Goal: Transaction & Acquisition: Purchase product/service

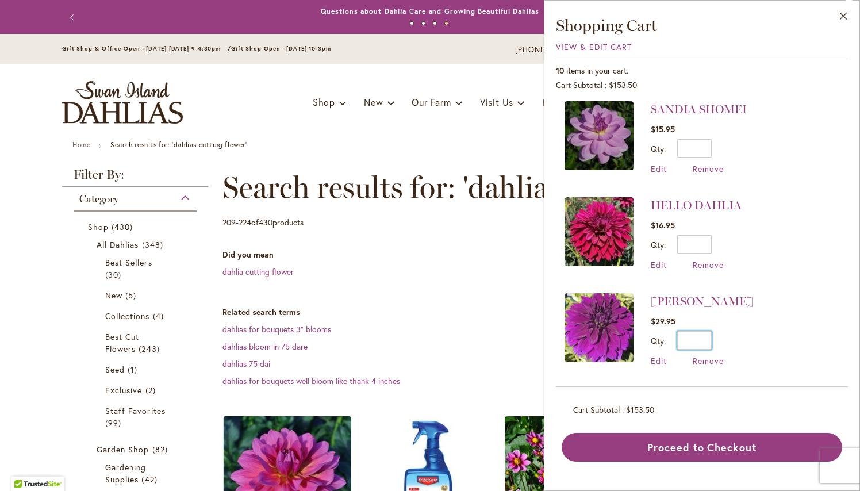
click at [708, 340] on input "*" at bounding box center [694, 340] width 34 height 18
type input "*"
click at [754, 343] on span "Update" at bounding box center [747, 344] width 25 height 8
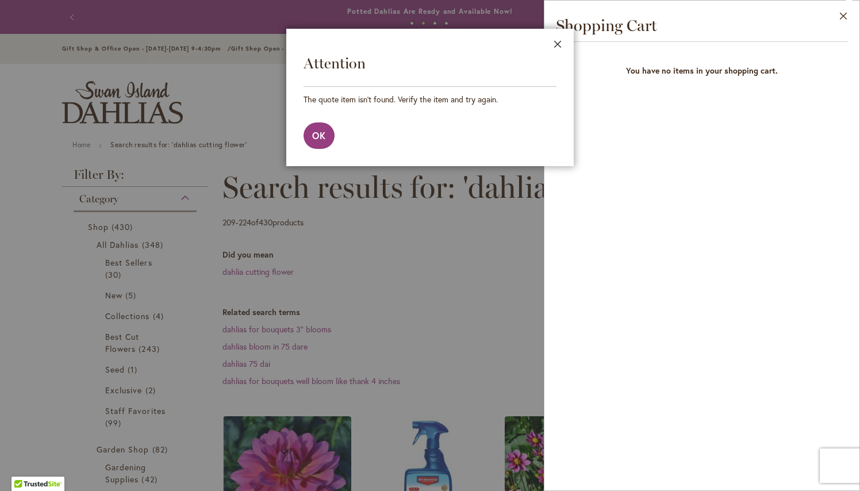
click at [558, 39] on button "Close" at bounding box center [558, 47] width 32 height 36
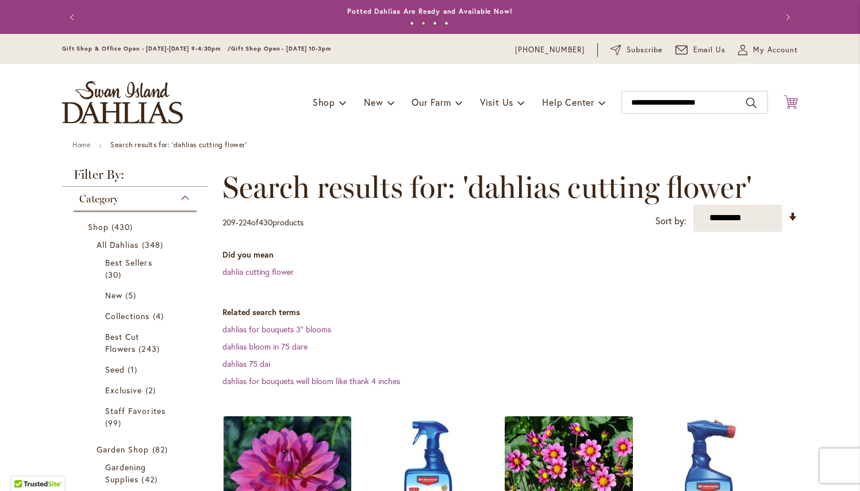
click at [792, 104] on icon "Cart .cls-1 { fill: #231f20; }" at bounding box center [791, 102] width 14 height 14
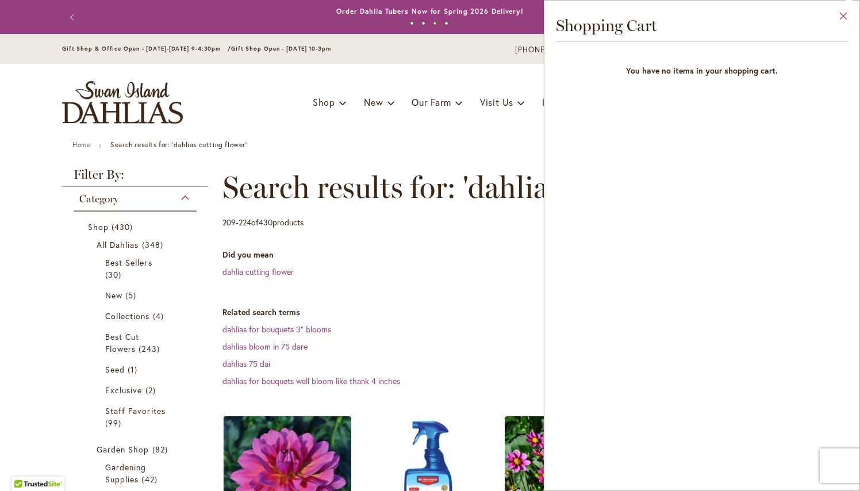
click at [847, 15] on button "Close" at bounding box center [844, 19] width 32 height 36
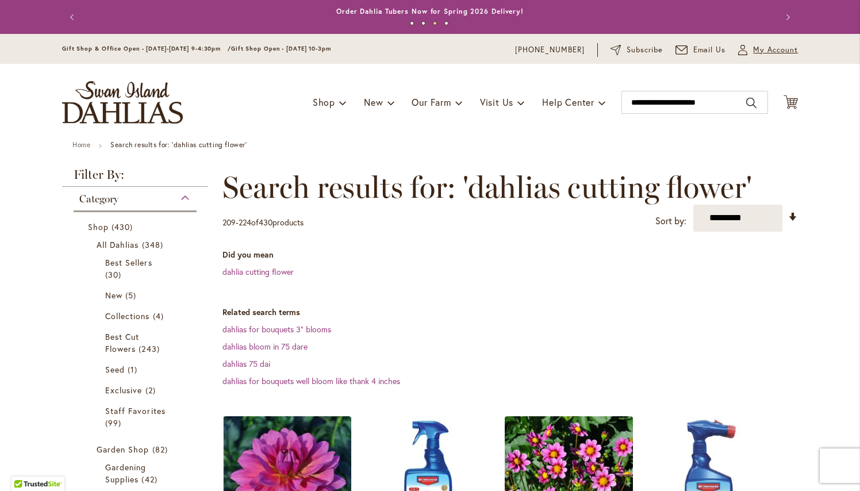
click at [743, 52] on icon "My Account" at bounding box center [742, 50] width 9 height 10
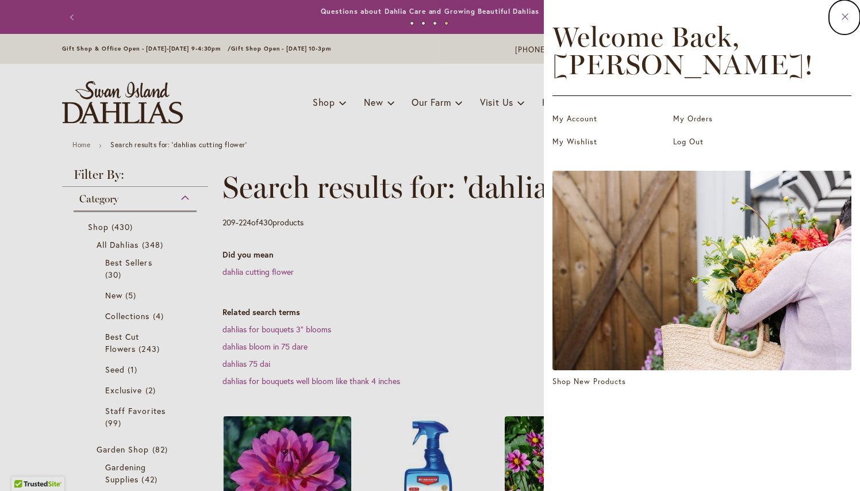
click at [849, 15] on icon at bounding box center [845, 16] width 9 height 10
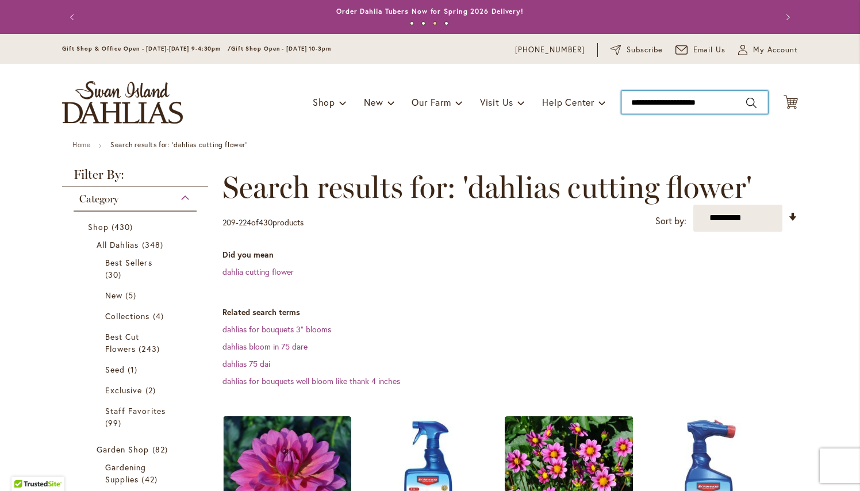
type input "**********"
click at [724, 101] on input "**********" at bounding box center [695, 102] width 147 height 23
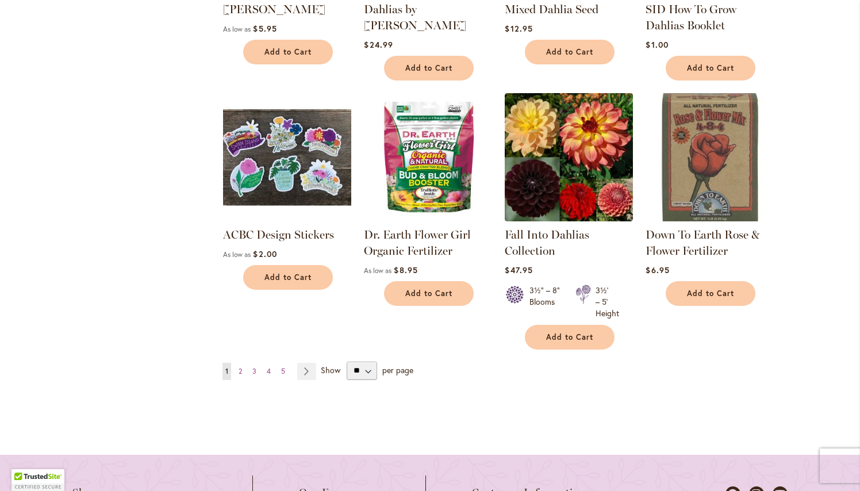
scroll to position [1038, 0]
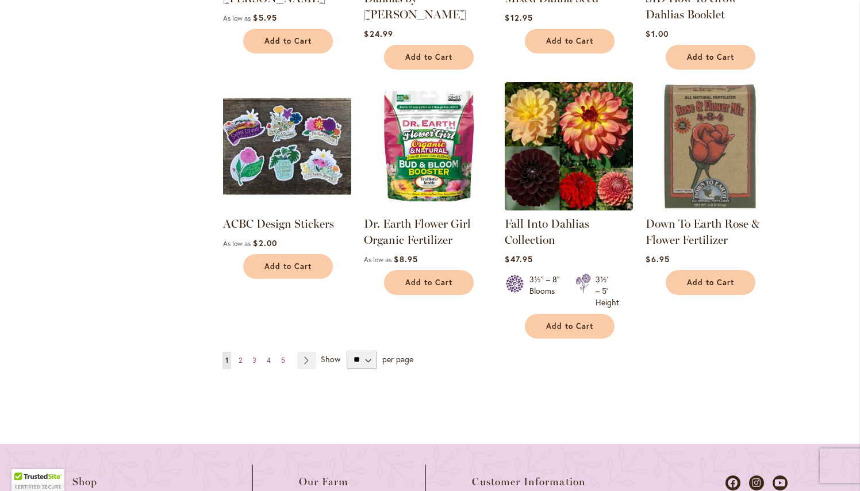
click at [270, 360] on span "4" at bounding box center [269, 360] width 4 height 9
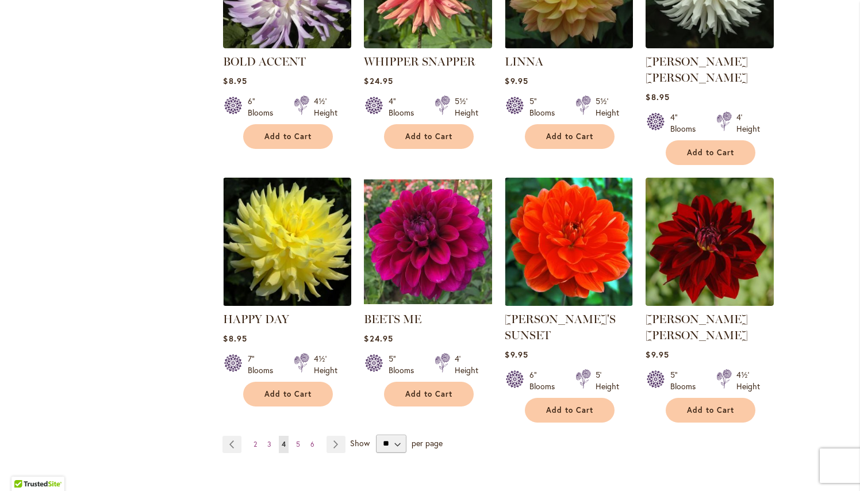
scroll to position [981, 0]
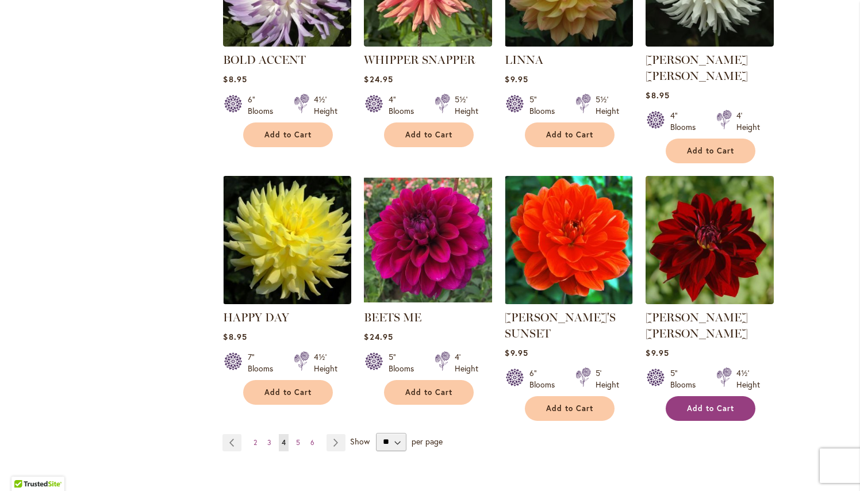
click at [708, 404] on span "Add to Cart" at bounding box center [710, 409] width 47 height 10
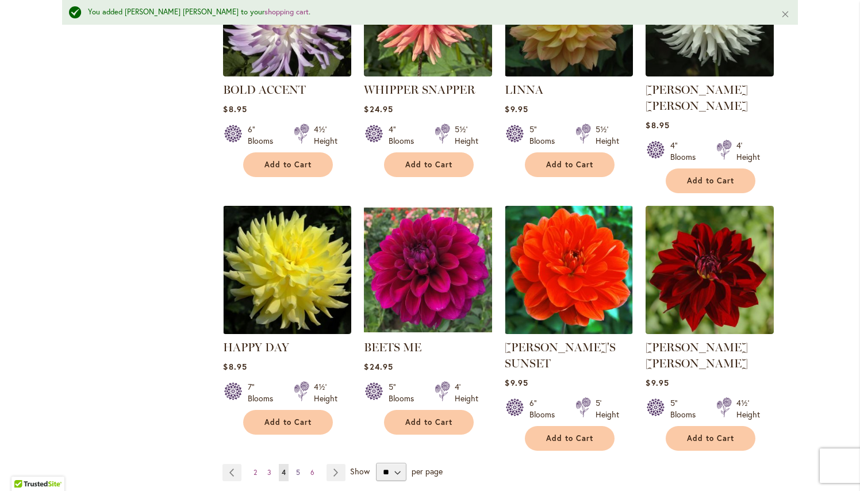
click at [298, 468] on span "5" at bounding box center [298, 472] width 4 height 9
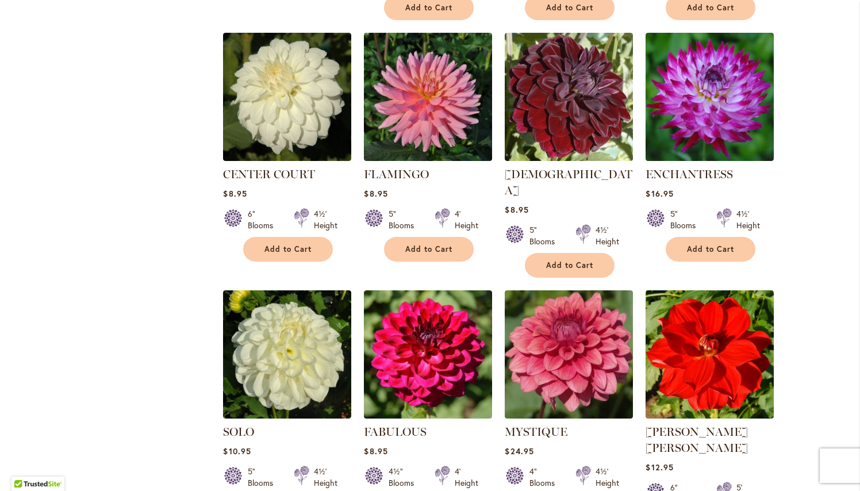
scroll to position [868, 0]
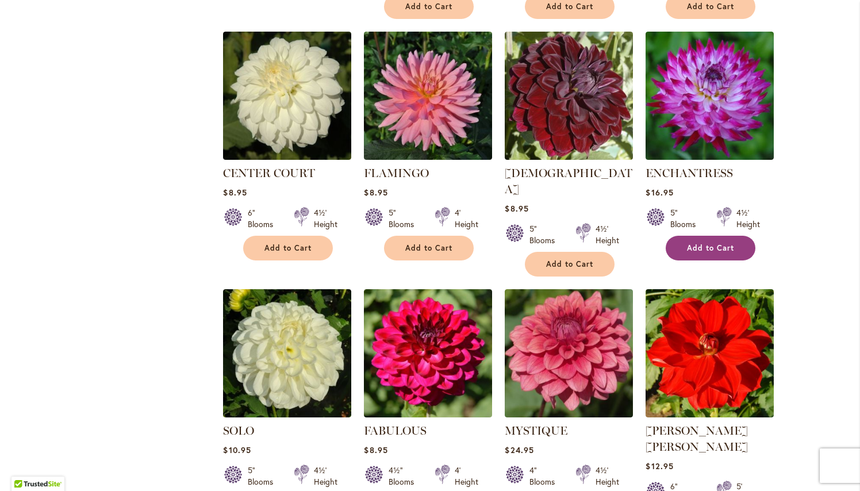
click at [711, 248] on span "Add to Cart" at bounding box center [710, 248] width 47 height 10
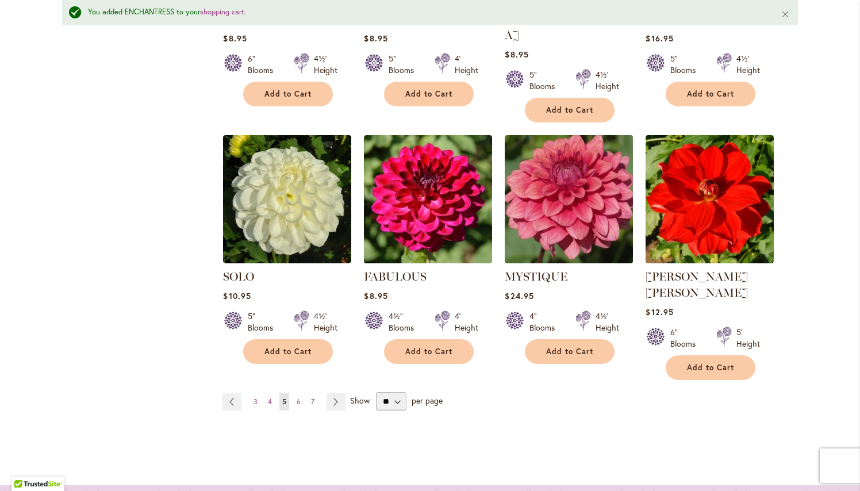
scroll to position [1056, 0]
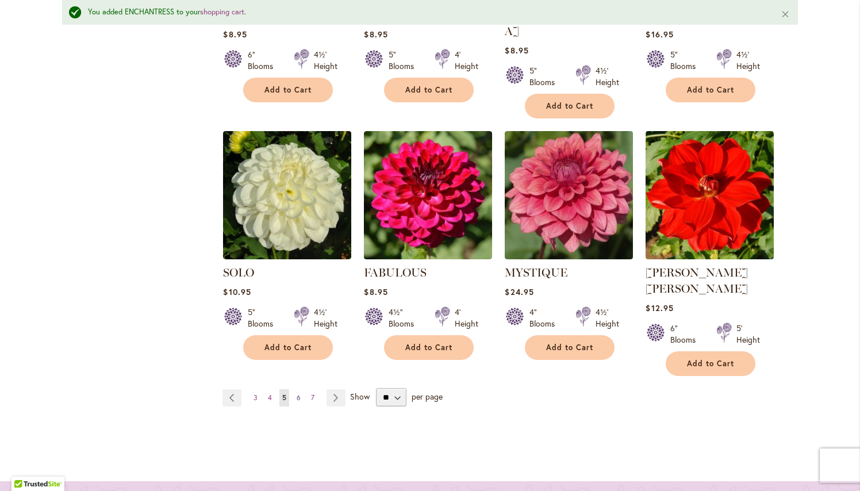
click at [299, 393] on span "6" at bounding box center [299, 397] width 4 height 9
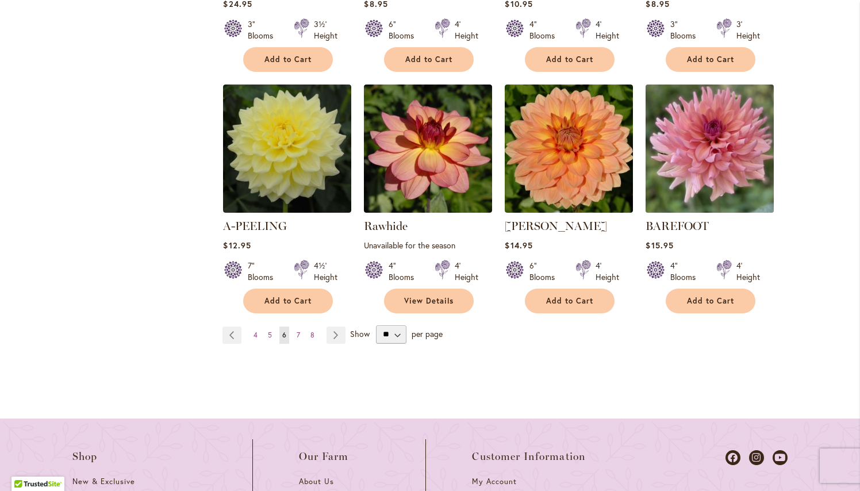
scroll to position [1057, 0]
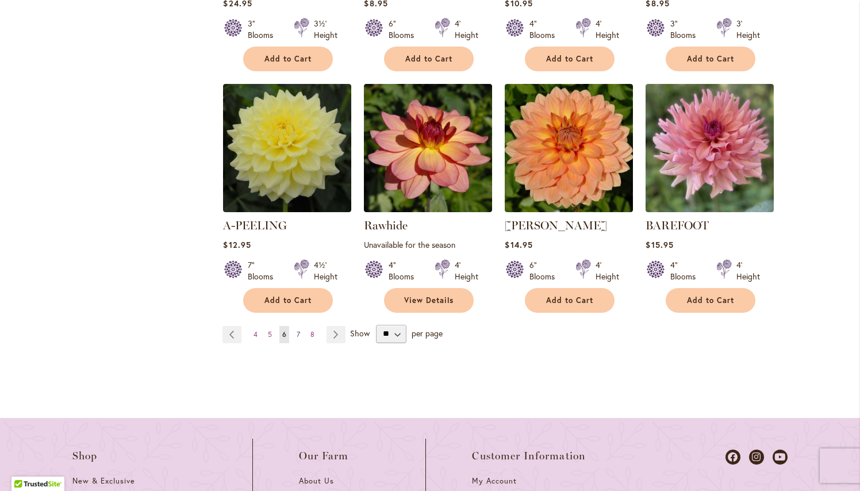
click at [299, 334] on span "7" at bounding box center [298, 334] width 3 height 9
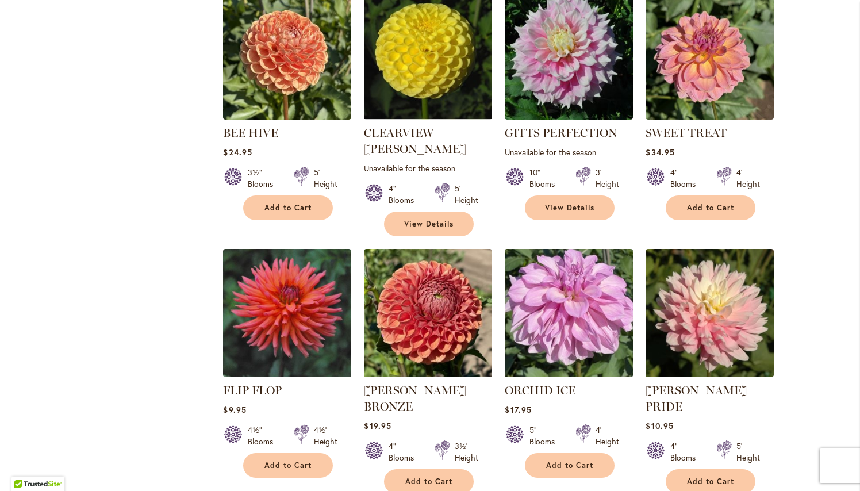
scroll to position [933, 0]
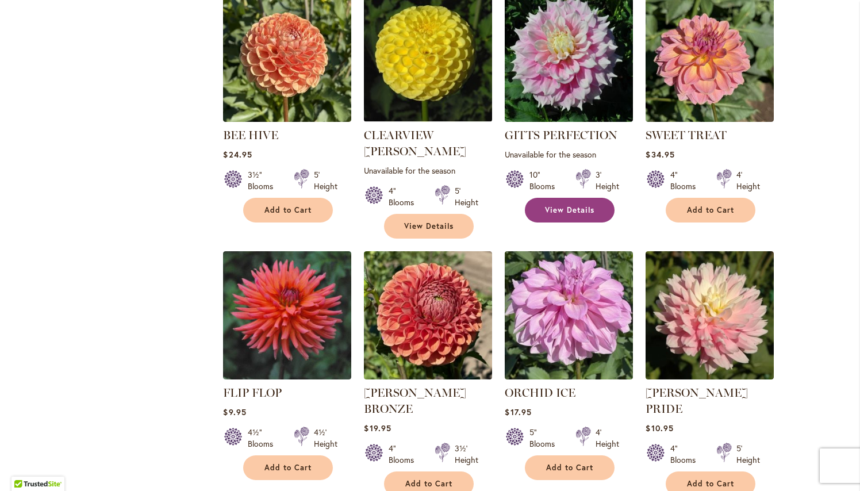
click at [570, 205] on span "View Details" at bounding box center [569, 210] width 49 height 10
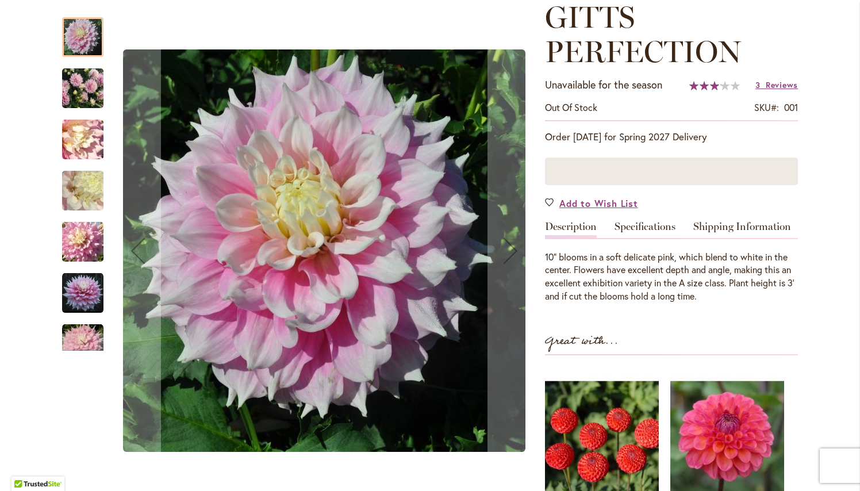
scroll to position [177, 0]
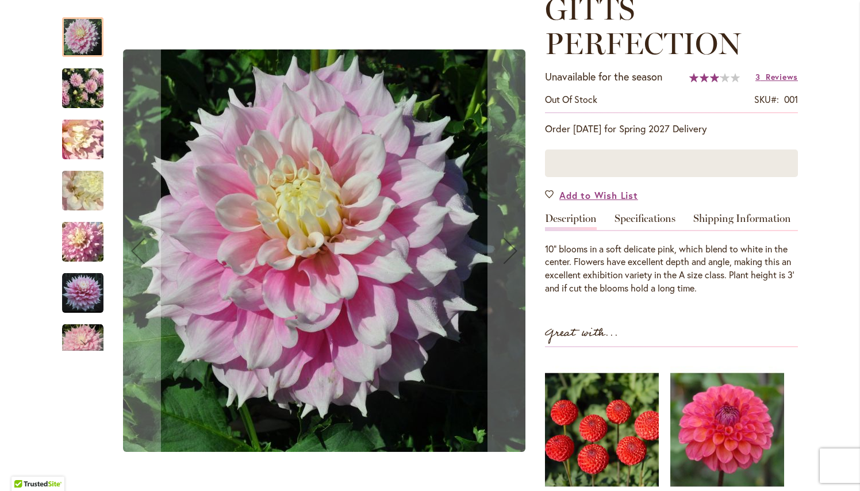
click at [87, 87] on img "GITTS PERFECTION" at bounding box center [82, 88] width 83 height 62
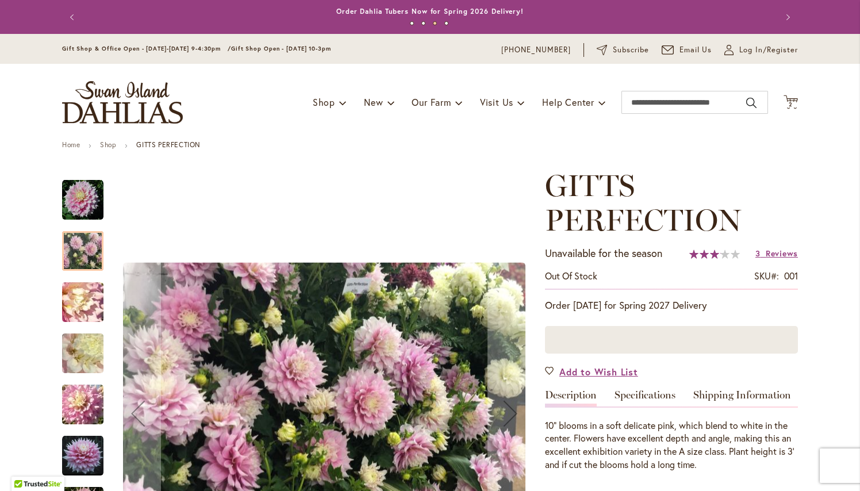
scroll to position [0, 0]
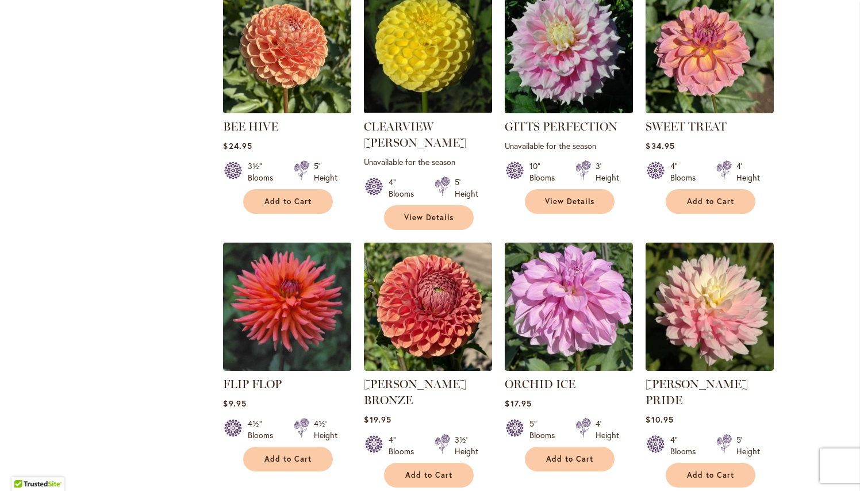
scroll to position [945, 0]
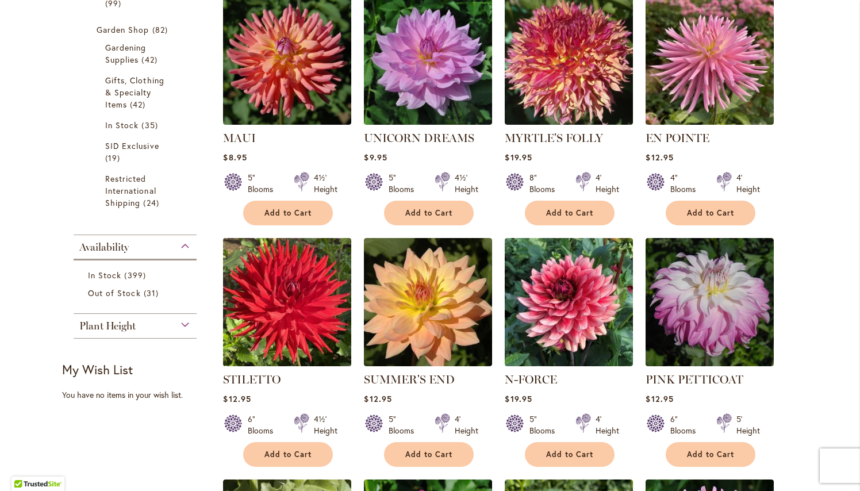
scroll to position [421, 0]
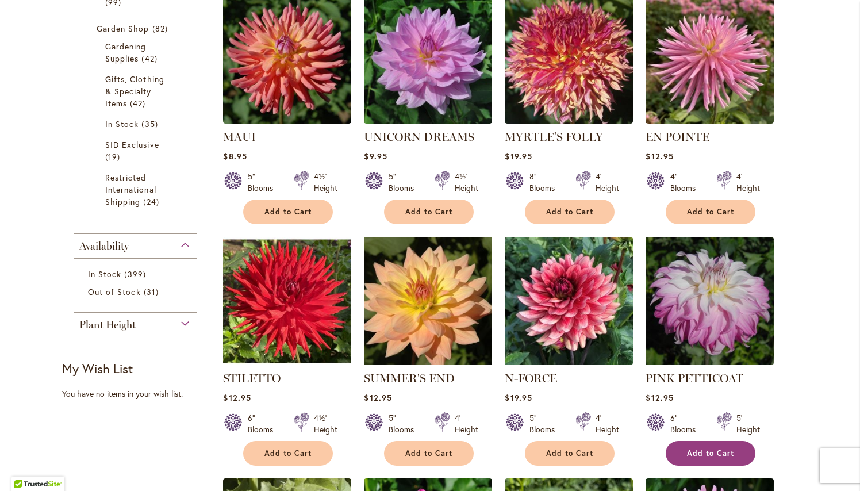
click at [719, 450] on span "Add to Cart" at bounding box center [710, 453] width 47 height 10
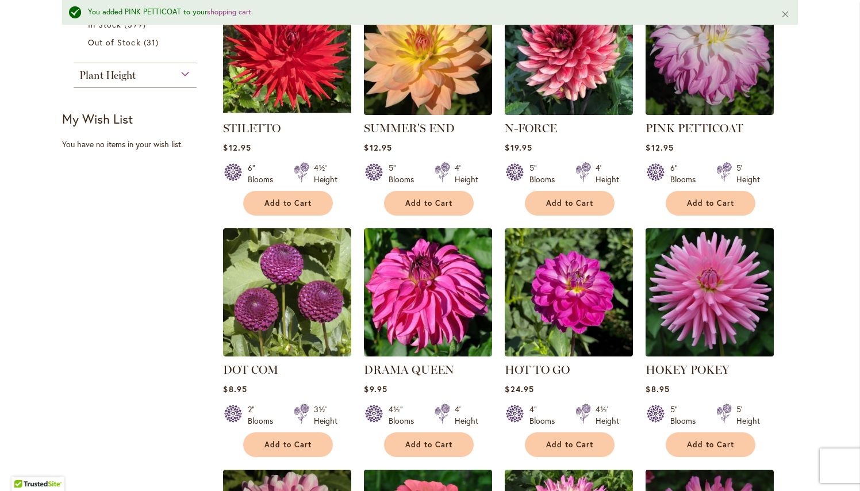
scroll to position [710, 0]
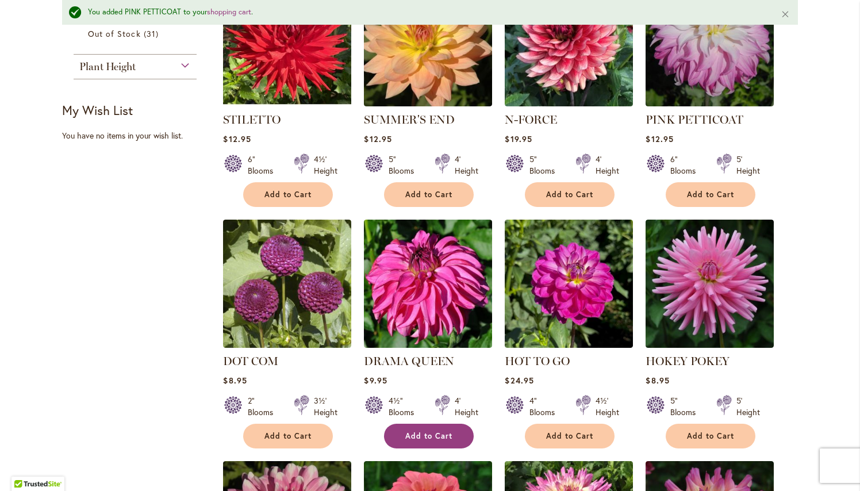
click at [446, 443] on button "Add to Cart" at bounding box center [429, 436] width 90 height 25
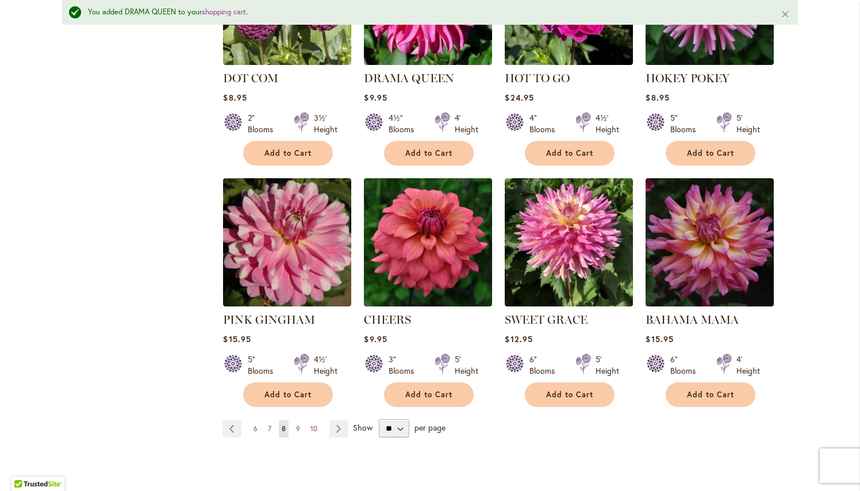
scroll to position [1003, 0]
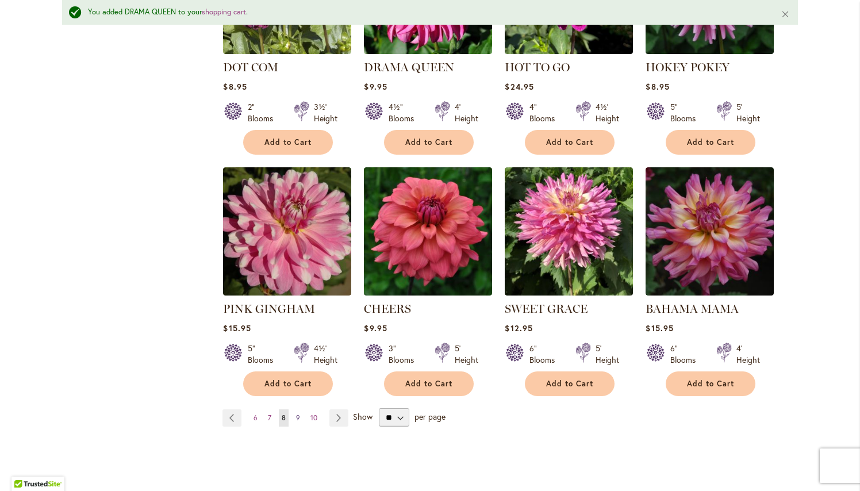
click at [298, 416] on span "9" at bounding box center [298, 417] width 4 height 9
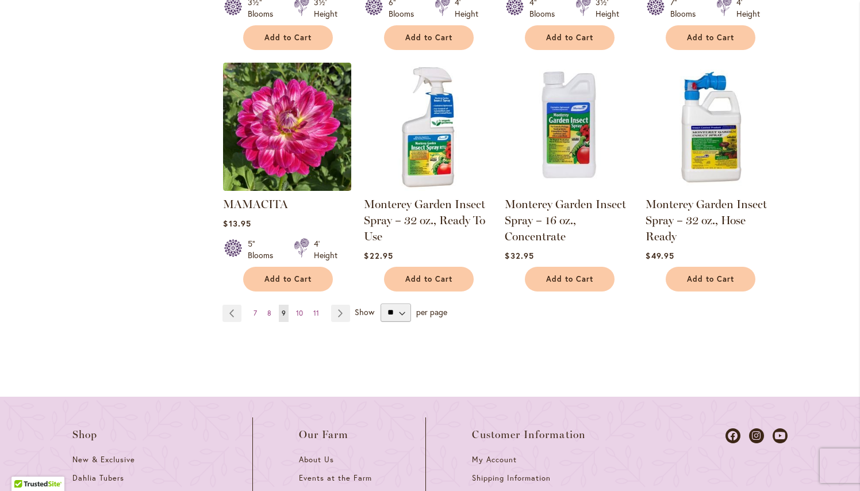
scroll to position [1080, 0]
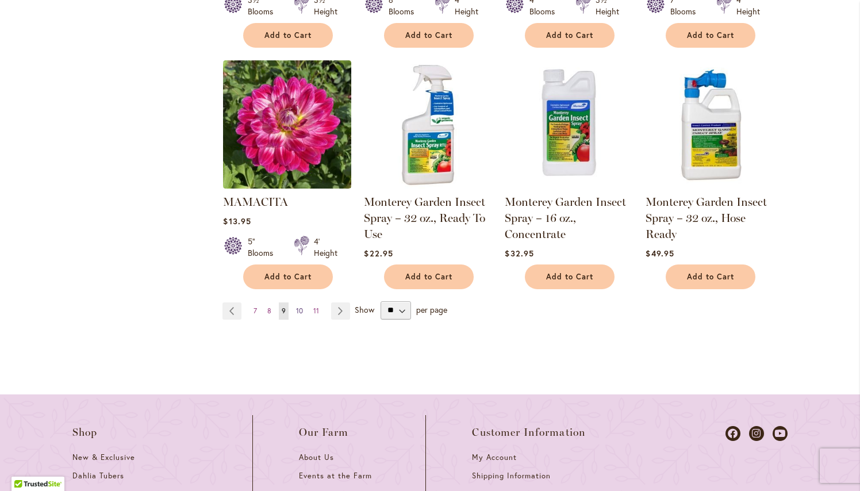
click at [300, 308] on span "10" at bounding box center [299, 310] width 7 height 9
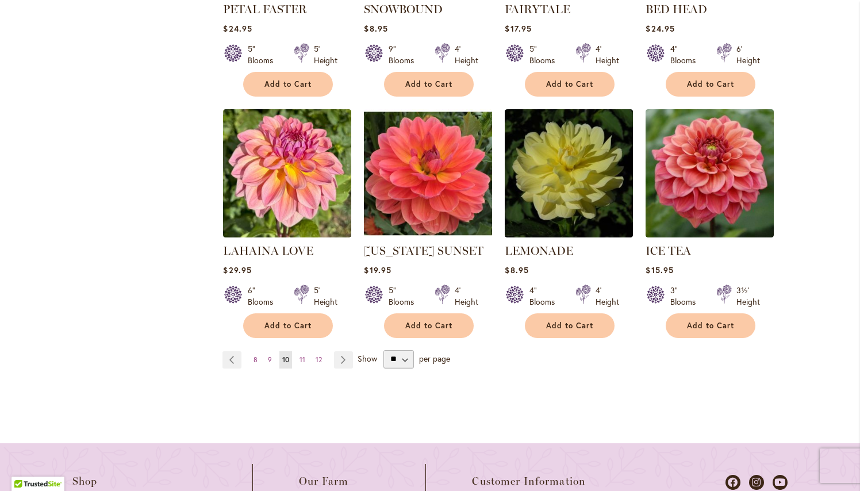
scroll to position [1036, 0]
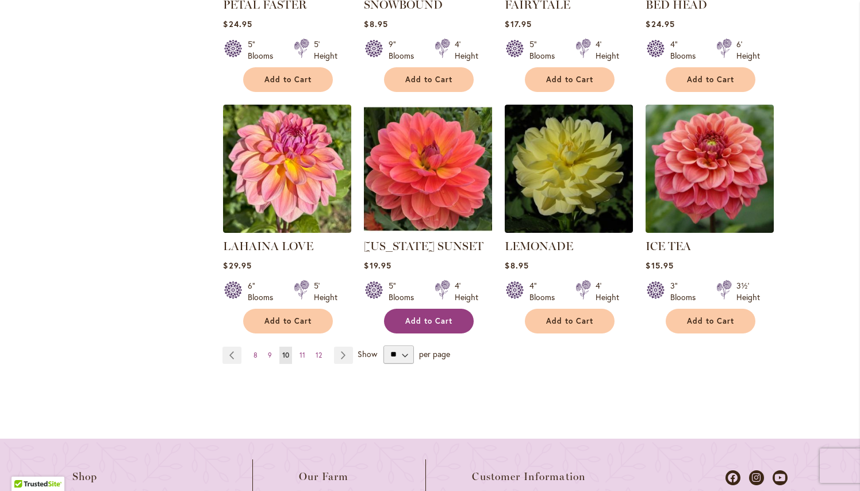
click at [436, 320] on span "Add to Cart" at bounding box center [428, 321] width 47 height 10
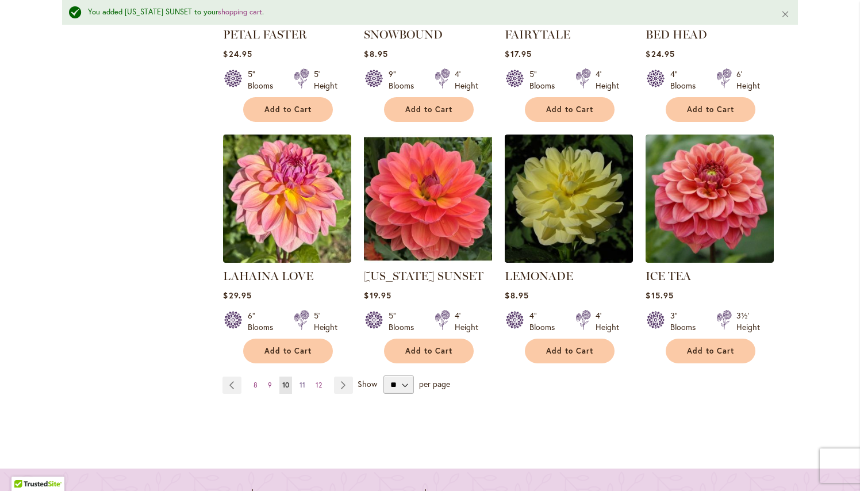
click at [301, 384] on span "11" at bounding box center [303, 385] width 6 height 9
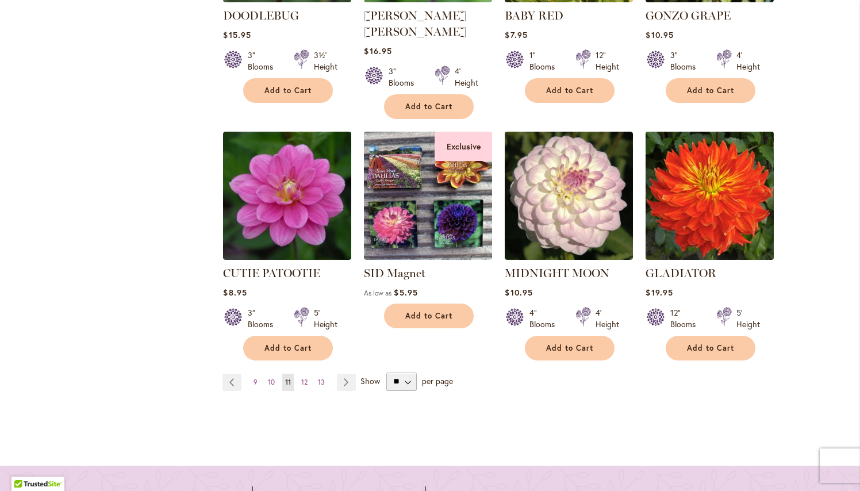
scroll to position [1042, 0]
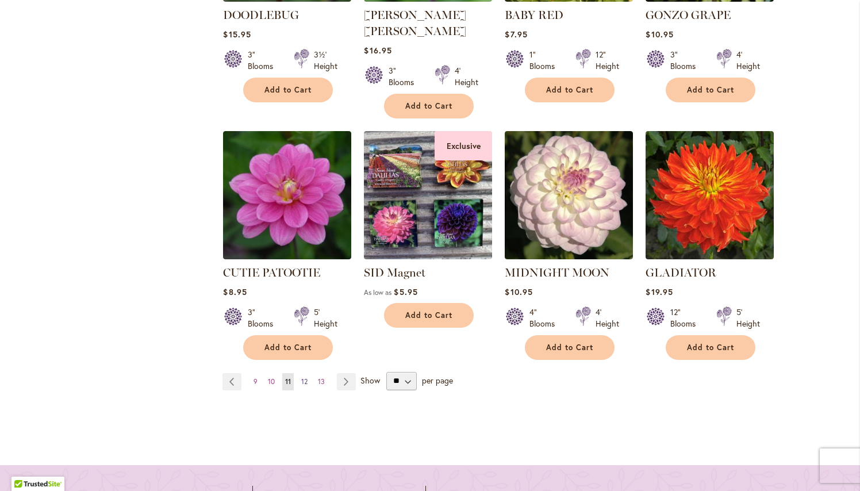
click at [304, 377] on span "12" at bounding box center [304, 381] width 6 height 9
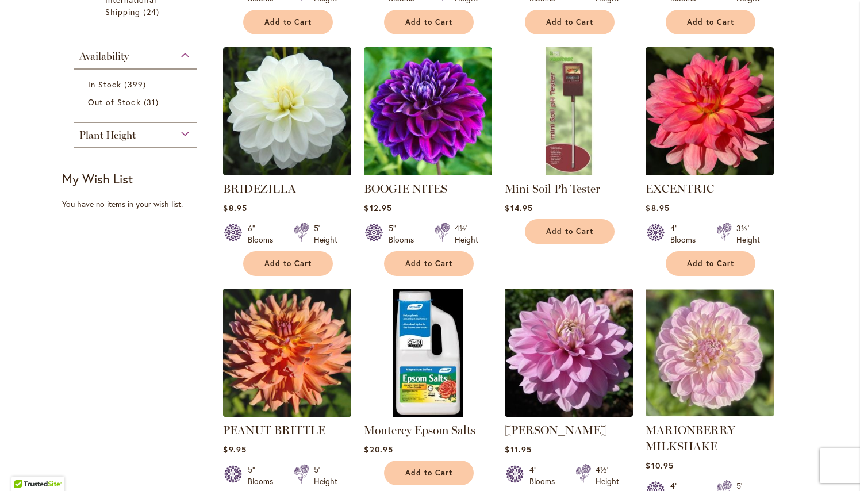
scroll to position [612, 0]
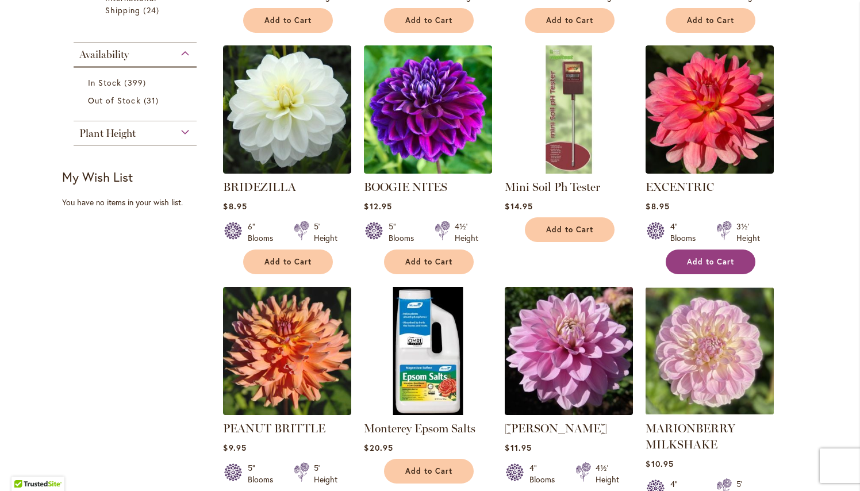
click at [698, 263] on span "Add to Cart" at bounding box center [710, 262] width 47 height 10
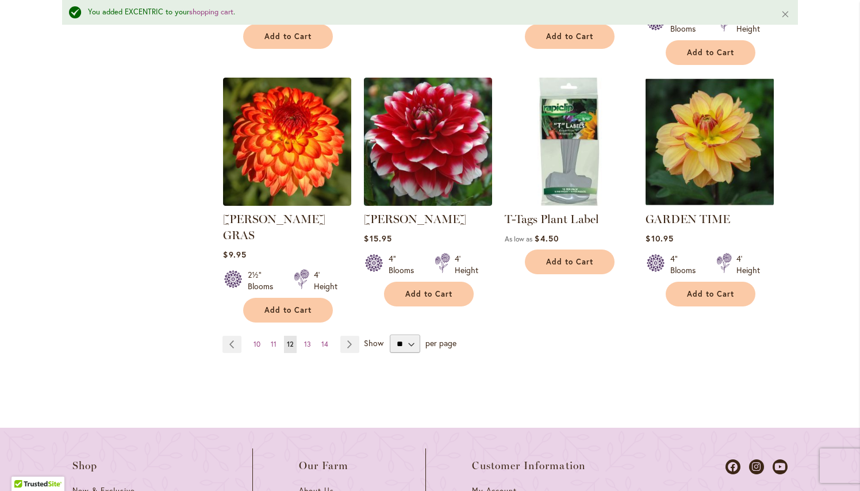
scroll to position [1118, 0]
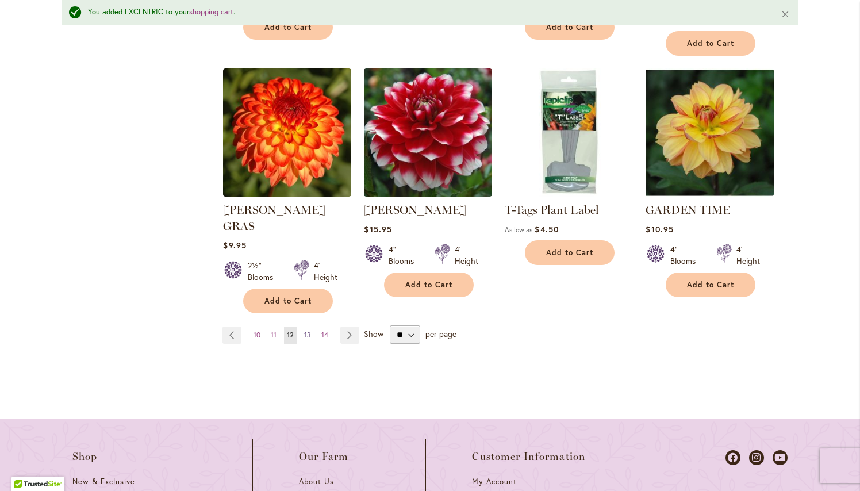
click at [310, 331] on span "13" at bounding box center [307, 335] width 7 height 9
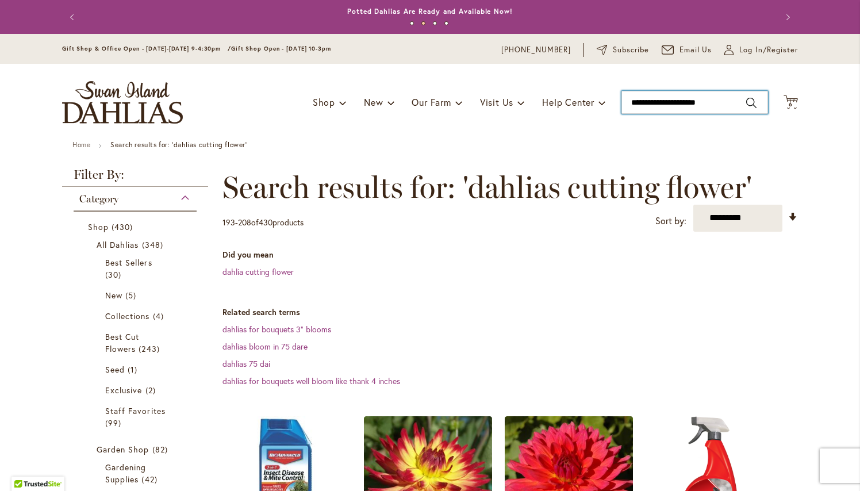
click at [660, 103] on input "**********" at bounding box center [695, 102] width 147 height 23
click at [718, 104] on input "**********" at bounding box center [695, 102] width 147 height 23
type input "*"
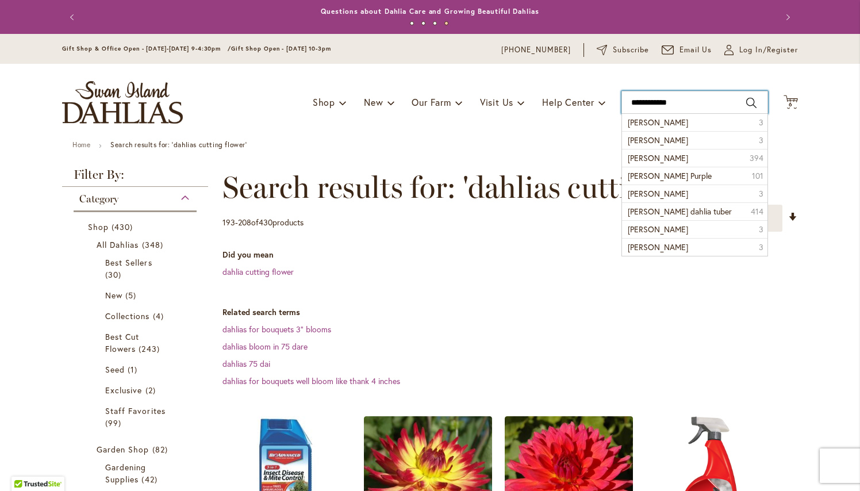
type input "**********"
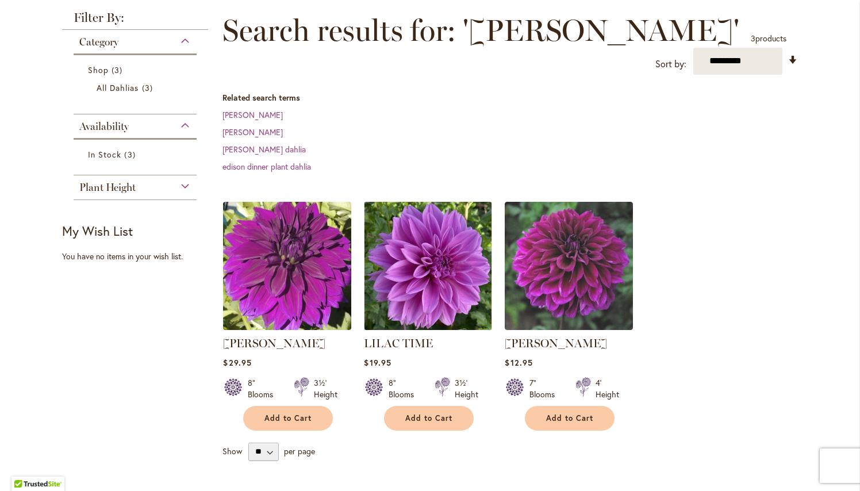
scroll to position [179, 0]
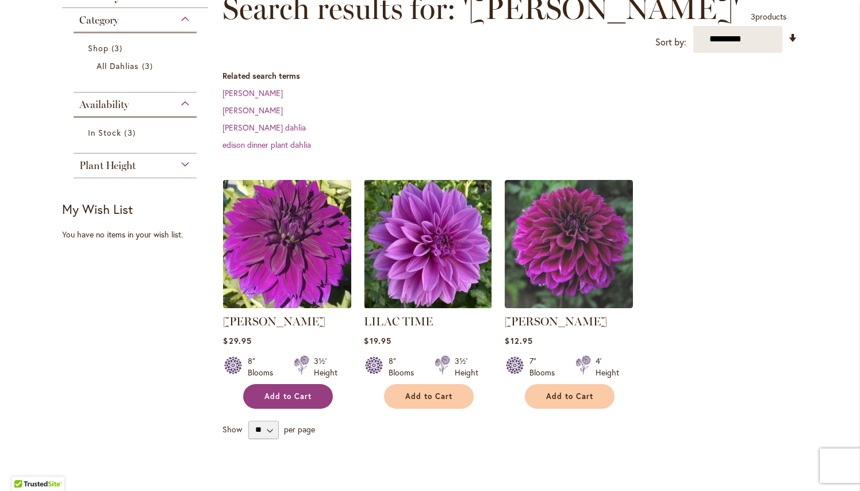
click at [288, 396] on span "Add to Cart" at bounding box center [287, 397] width 47 height 10
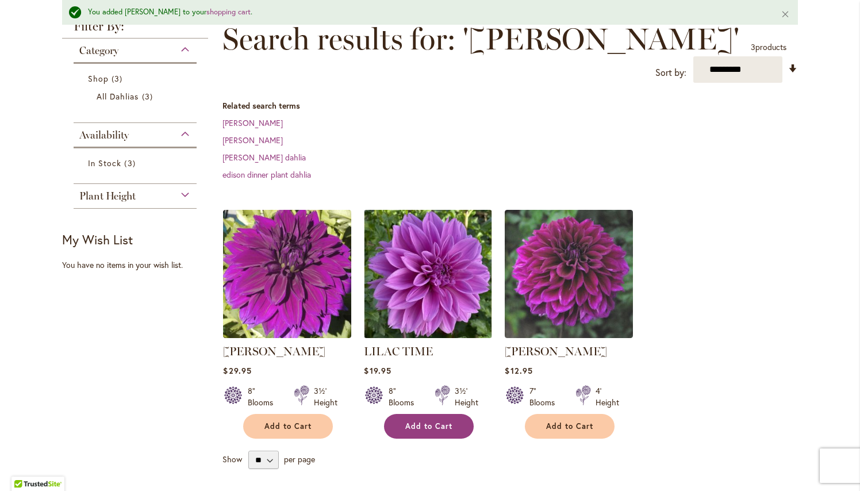
click at [422, 426] on span "Add to Cart" at bounding box center [428, 426] width 47 height 10
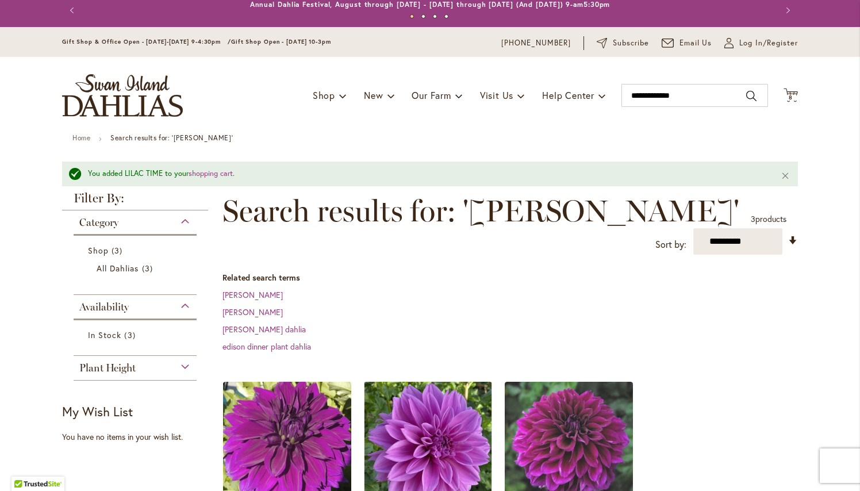
scroll to position [4, 0]
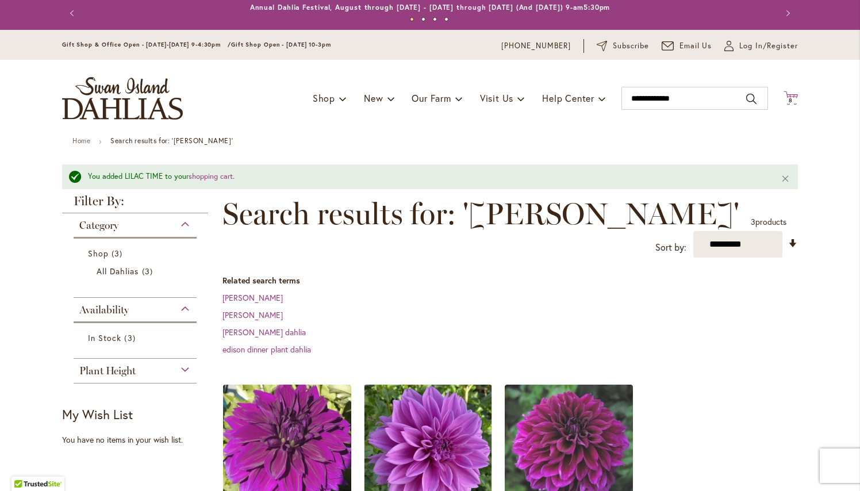
click at [792, 98] on span "8" at bounding box center [791, 100] width 4 height 7
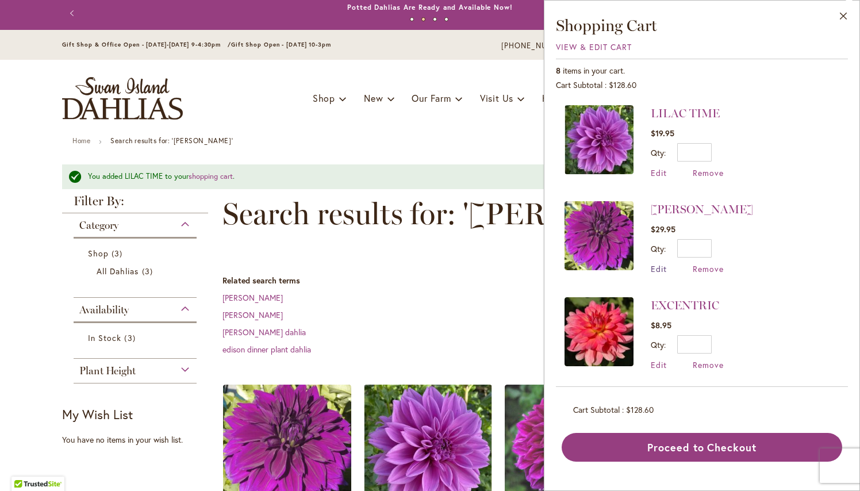
click at [661, 269] on span "Edit" at bounding box center [659, 268] width 16 height 11
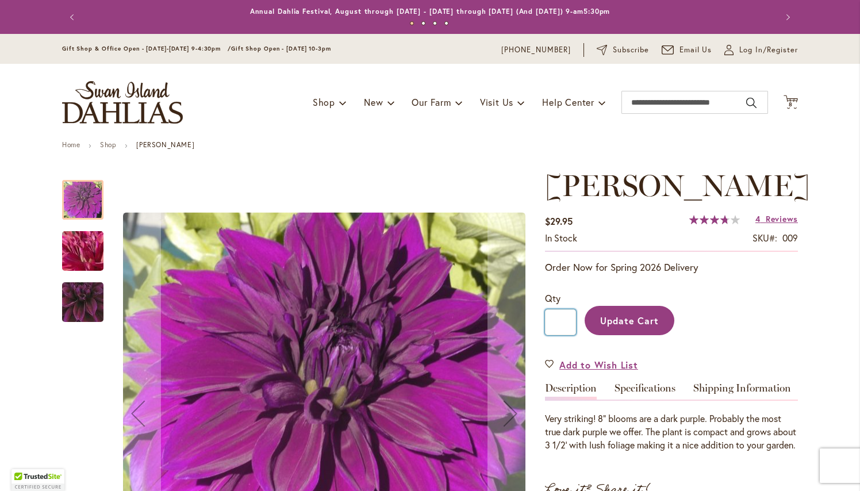
click at [564, 335] on input "*" at bounding box center [560, 322] width 31 height 26
type input "*"
click at [632, 327] on span "Update Cart" at bounding box center [629, 321] width 59 height 12
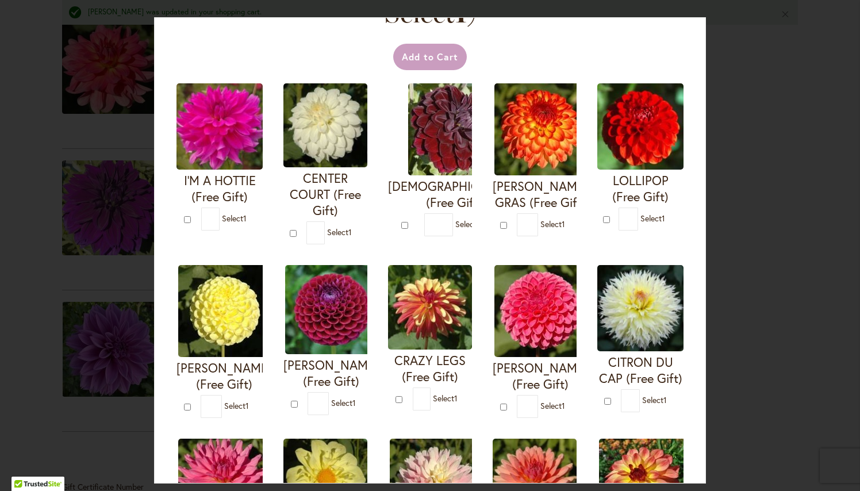
scroll to position [60, 0]
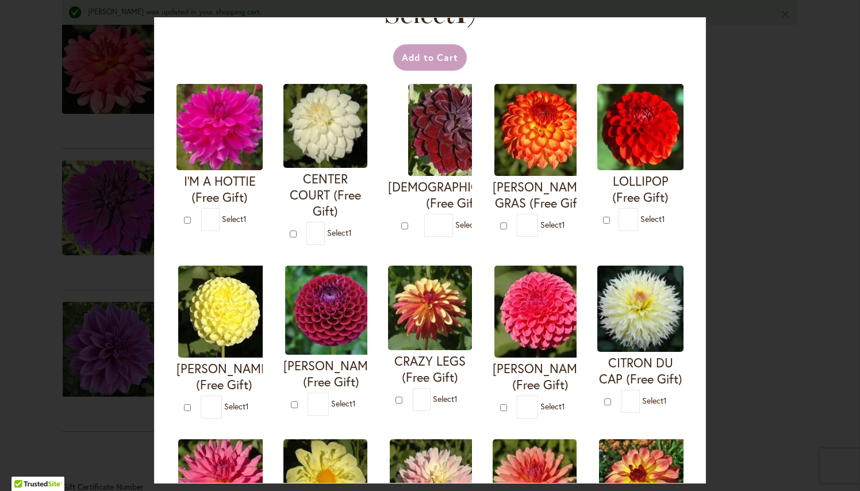
type input "*"
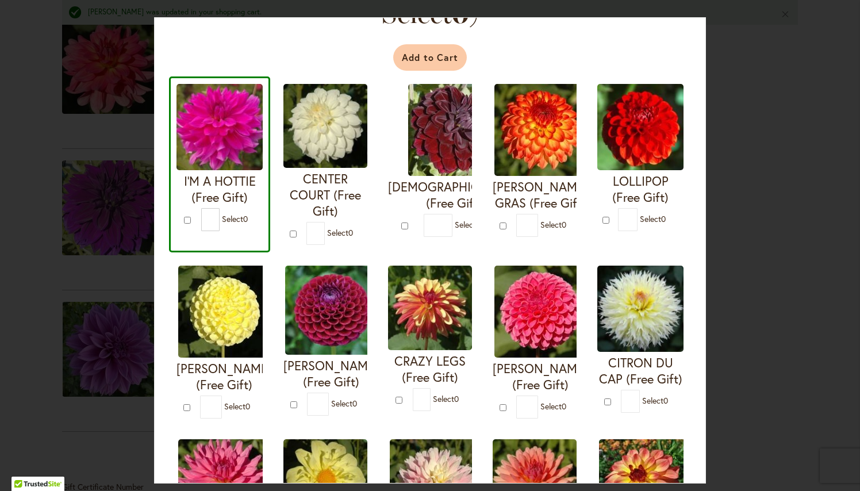
click at [429, 60] on button "Add to Cart" at bounding box center [430, 57] width 74 height 26
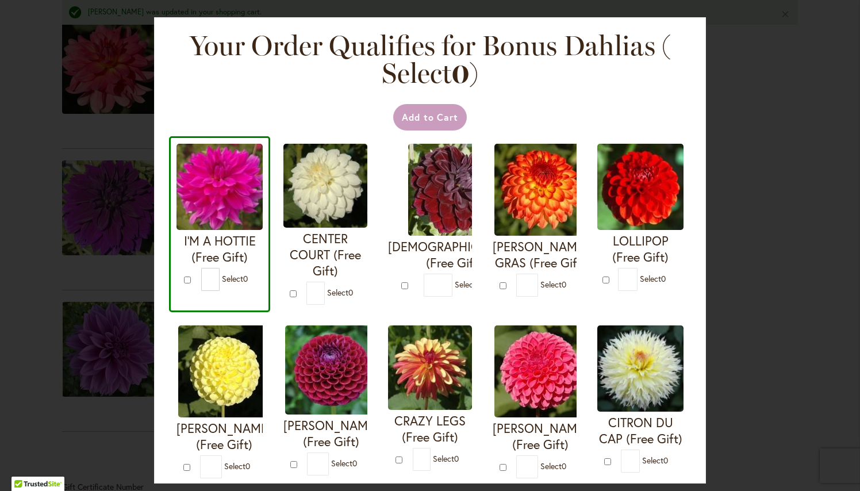
scroll to position [-1, 0]
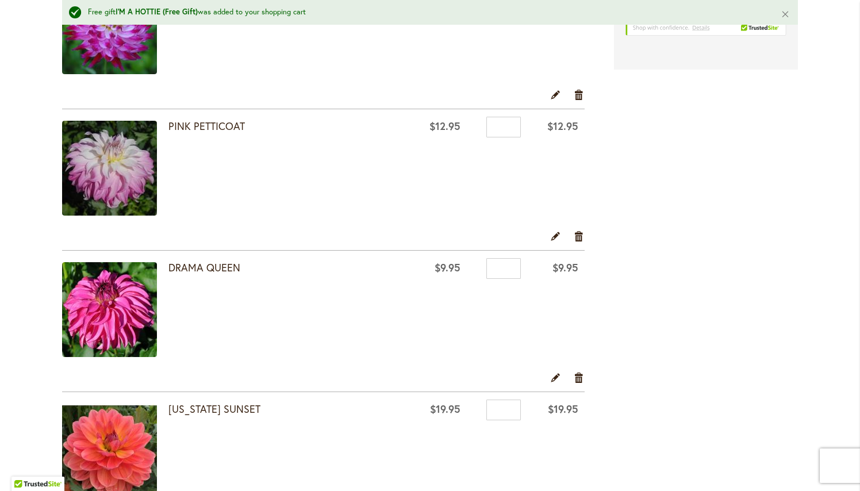
scroll to position [440, 0]
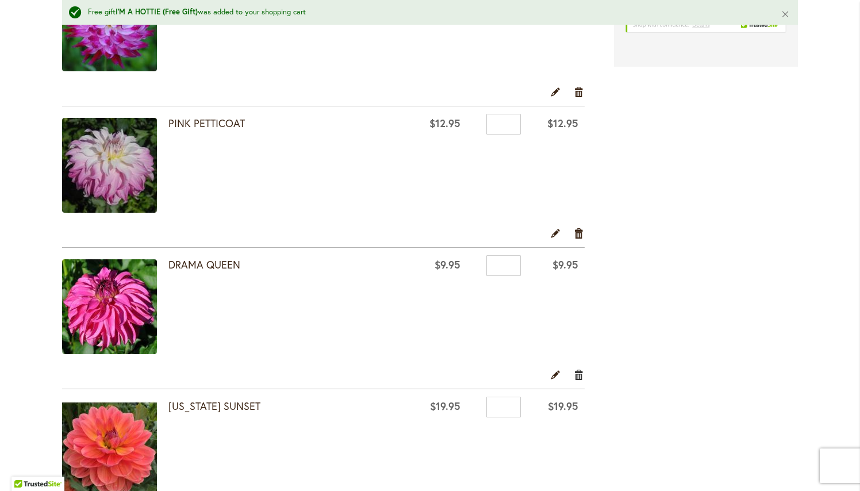
click at [578, 375] on link "Remove item" at bounding box center [579, 375] width 11 height 13
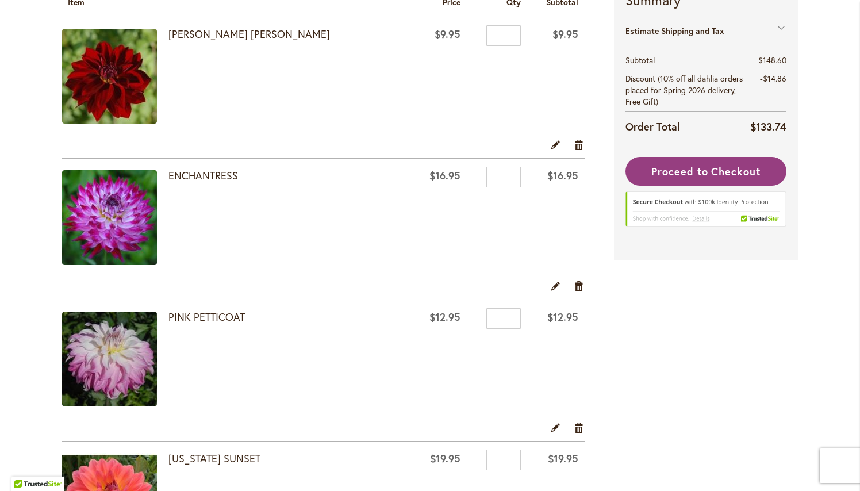
scroll to position [239, 0]
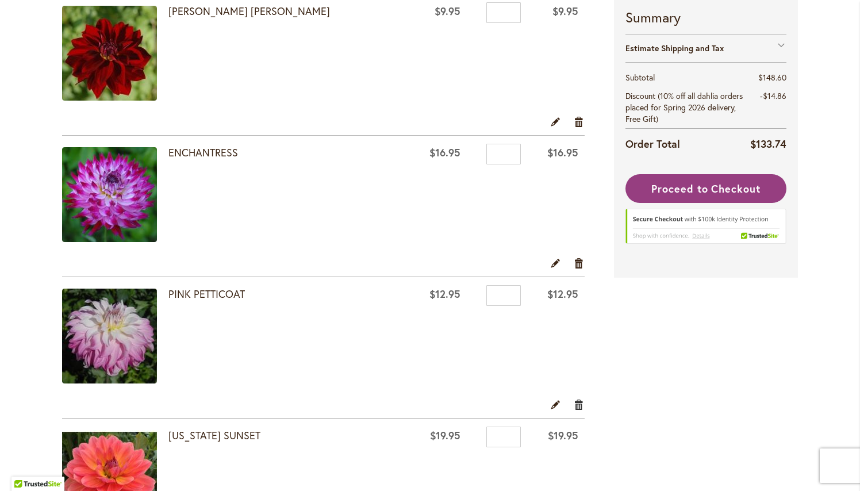
click at [579, 405] on link "Remove item" at bounding box center [579, 404] width 11 height 13
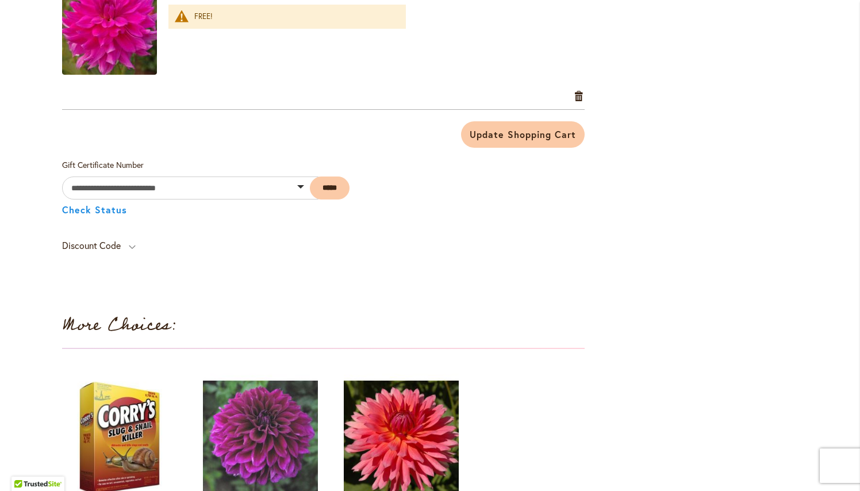
scroll to position [1281, 0]
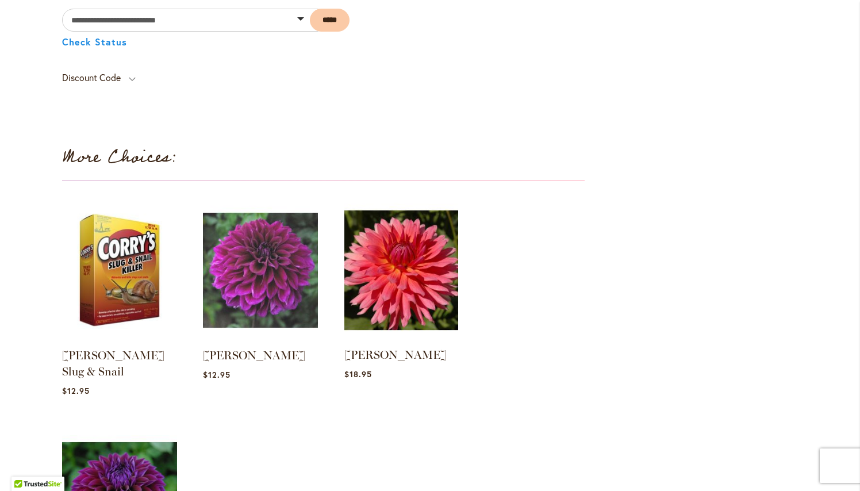
click at [404, 300] on img at bounding box center [402, 269] width 120 height 149
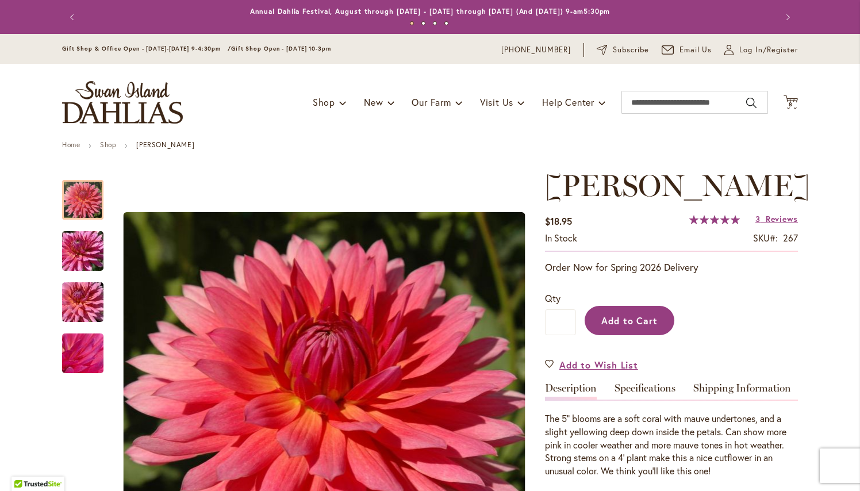
click at [622, 319] on span "Add to Cart" at bounding box center [629, 321] width 57 height 12
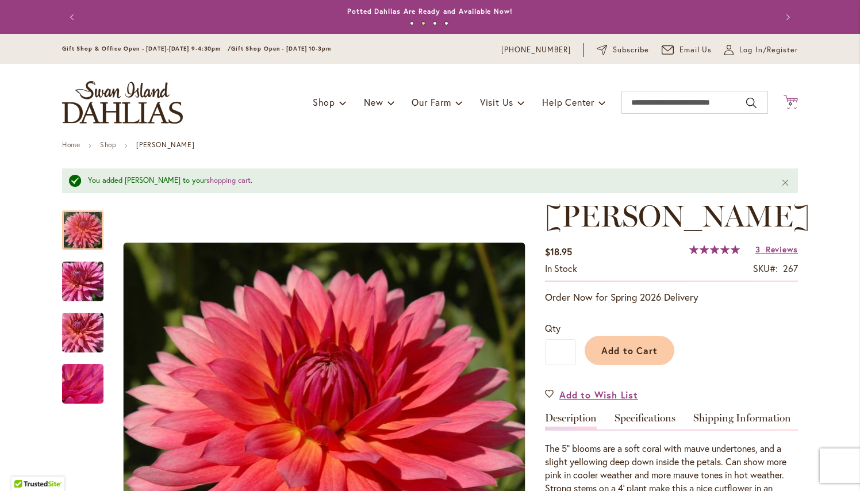
click at [792, 105] on span "9" at bounding box center [791, 104] width 4 height 7
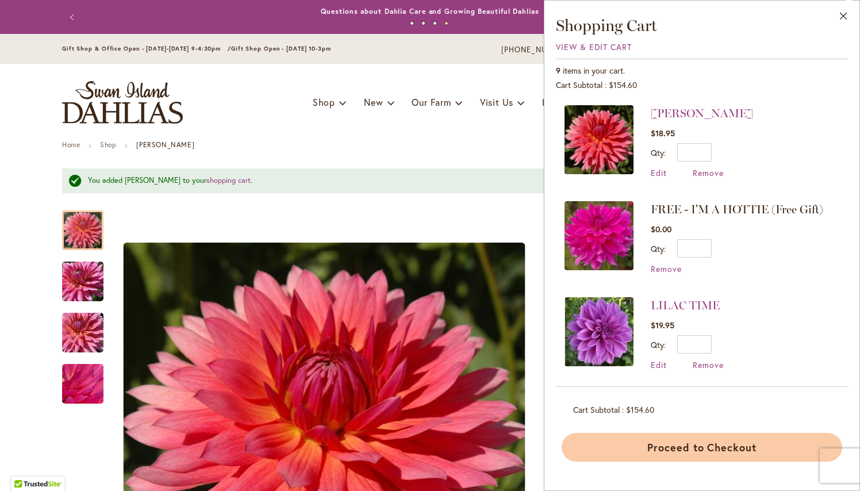
click at [726, 445] on button "Proceed to Checkout" at bounding box center [702, 447] width 281 height 29
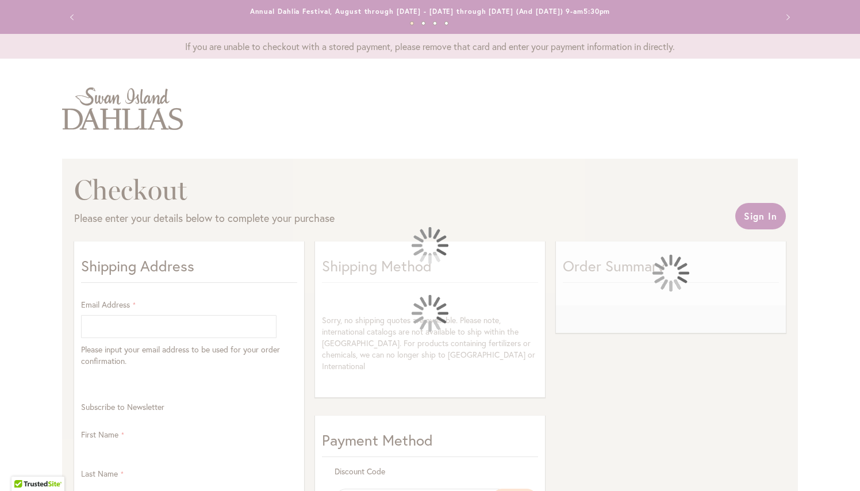
select select "**"
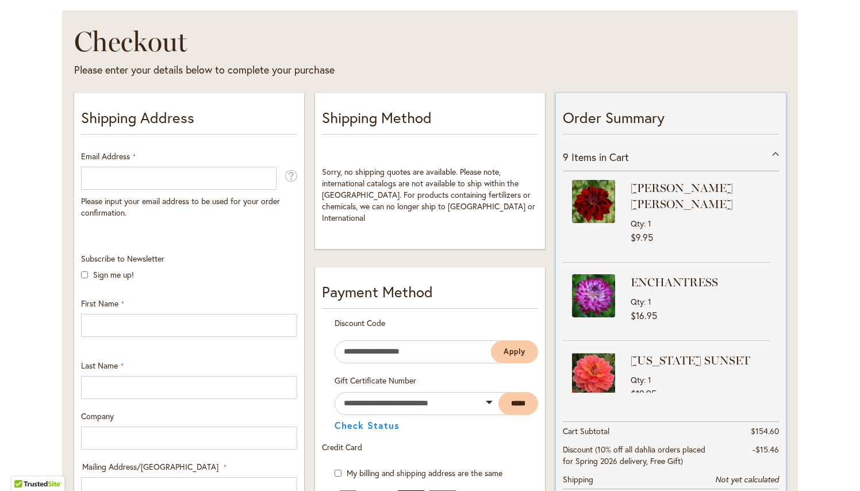
scroll to position [140, 0]
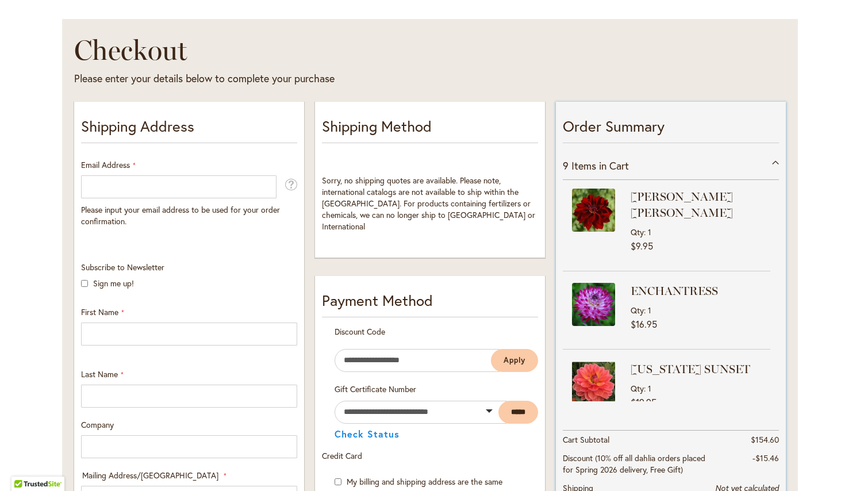
click at [692, 227] on div "Qty 1" at bounding box center [699, 232] width 137 height 11
click at [776, 162] on div "9 Items in Cart" at bounding box center [671, 166] width 216 height 28
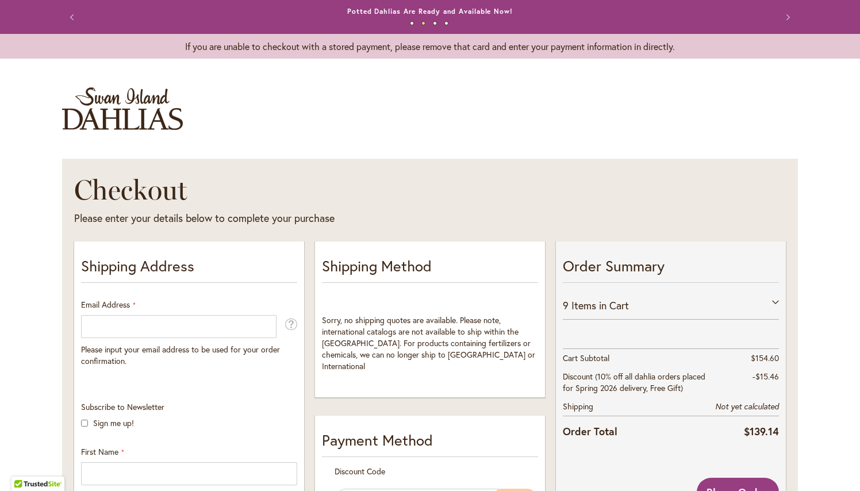
scroll to position [0, 0]
click at [72, 16] on button "Previous" at bounding box center [73, 17] width 23 height 23
click at [71, 17] on button "Previous" at bounding box center [73, 17] width 23 height 23
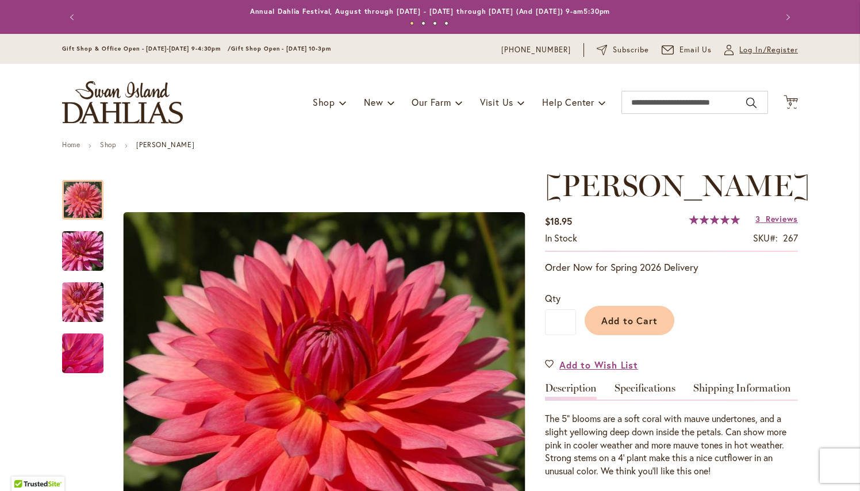
click at [753, 49] on span "Log In/Register" at bounding box center [768, 49] width 59 height 11
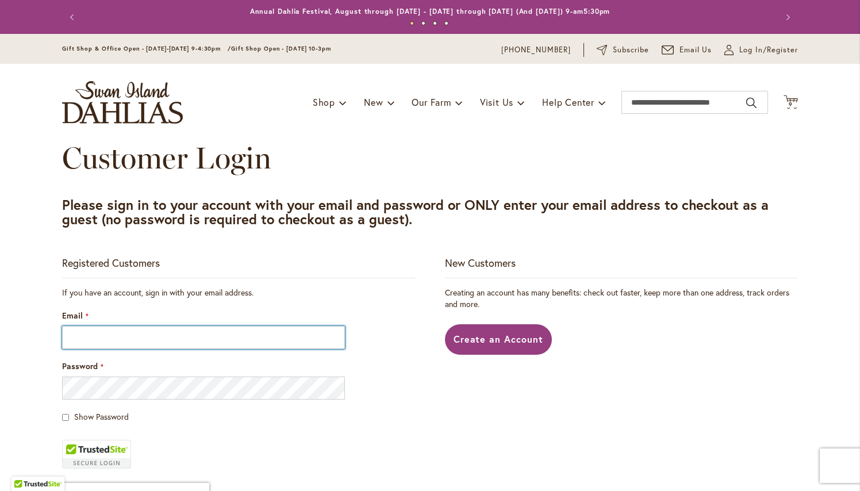
type input "**********"
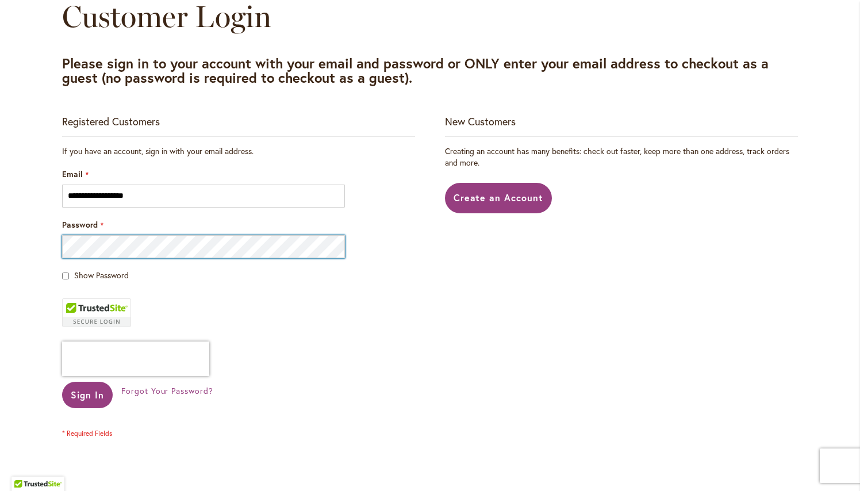
scroll to position [236, 0]
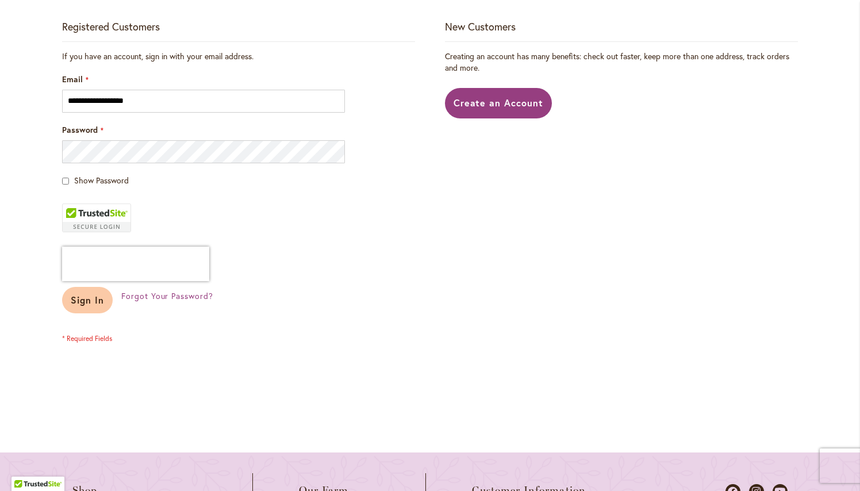
click at [86, 302] on span "Sign In" at bounding box center [87, 300] width 33 height 12
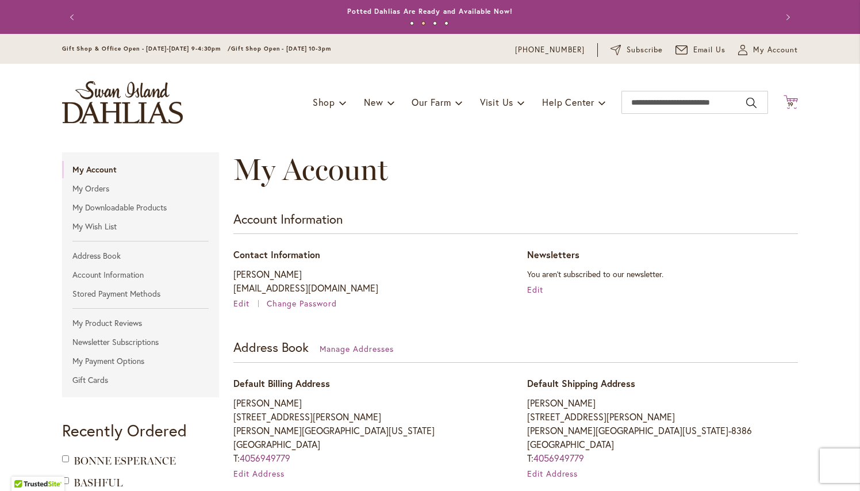
click at [792, 105] on span "19" at bounding box center [791, 104] width 7 height 7
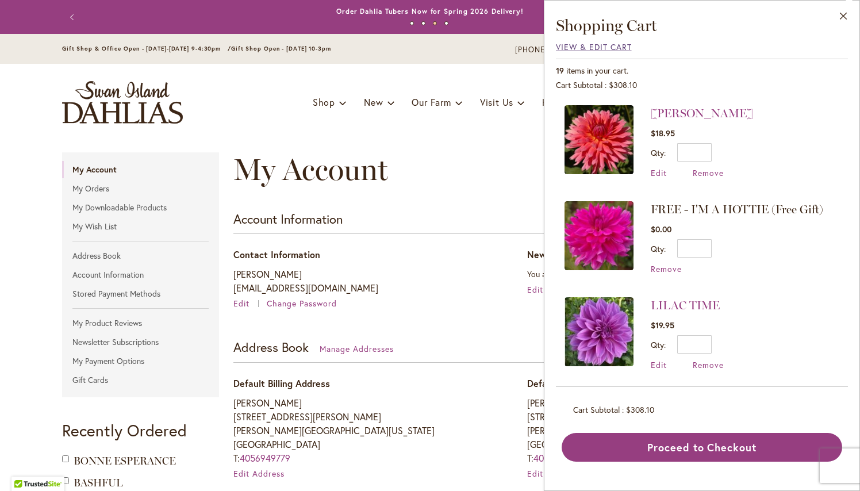
click at [592, 46] on span "View & Edit Cart" at bounding box center [594, 46] width 76 height 11
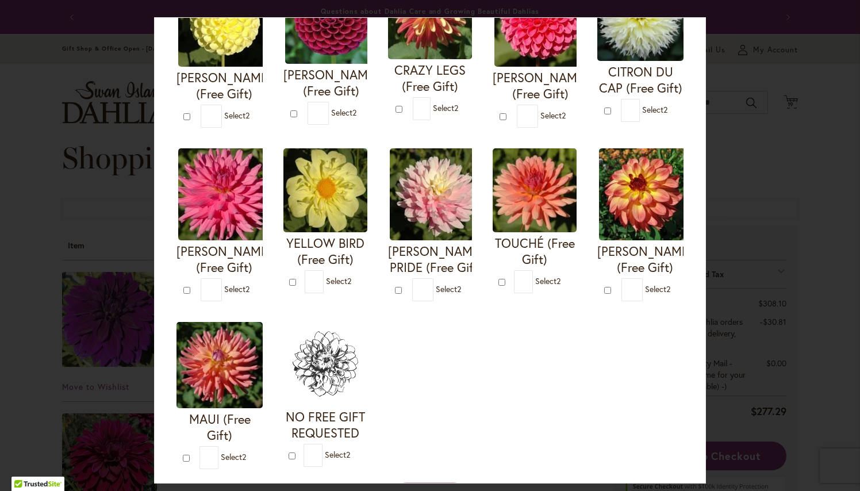
scroll to position [356, 0]
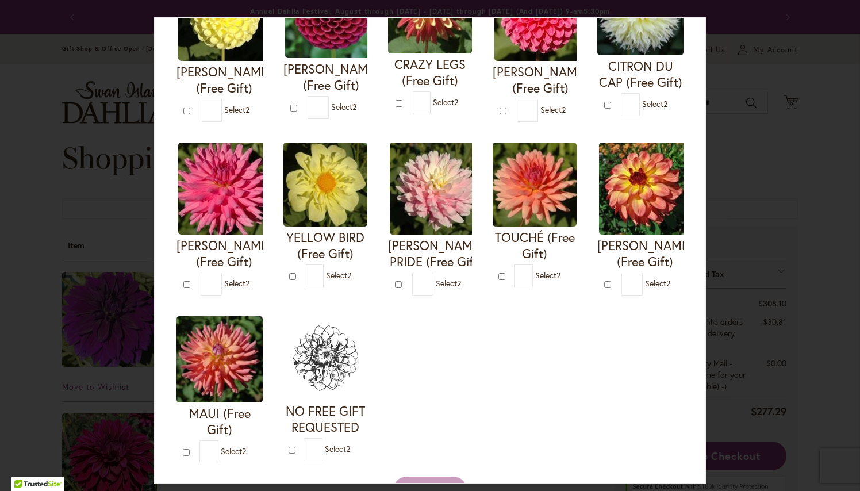
type input "*"
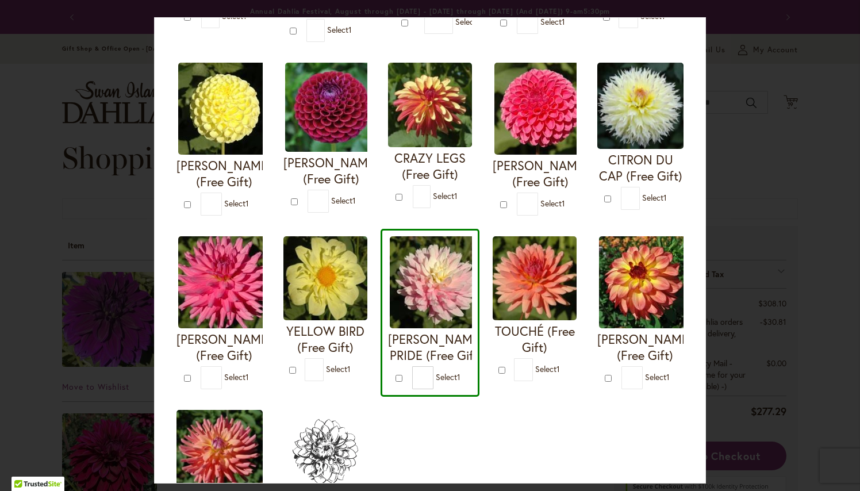
scroll to position [263, 0]
type input "*"
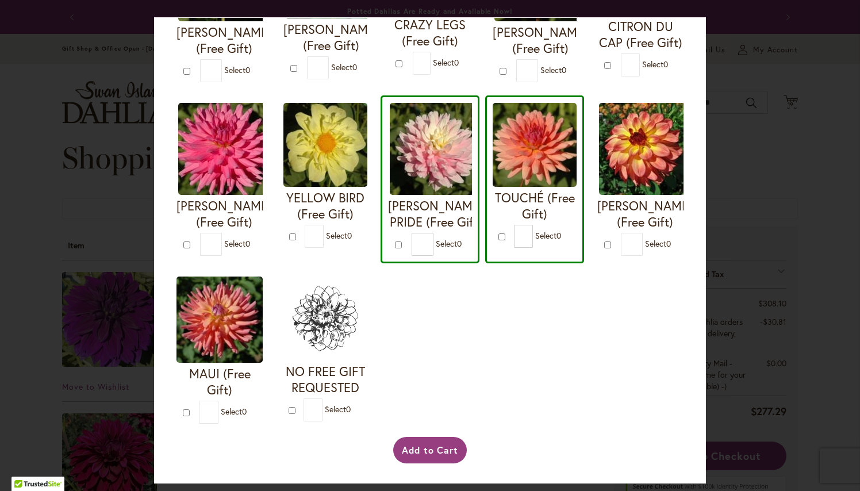
scroll to position [411, 0]
click at [441, 450] on button "Add to Cart" at bounding box center [430, 450] width 74 height 26
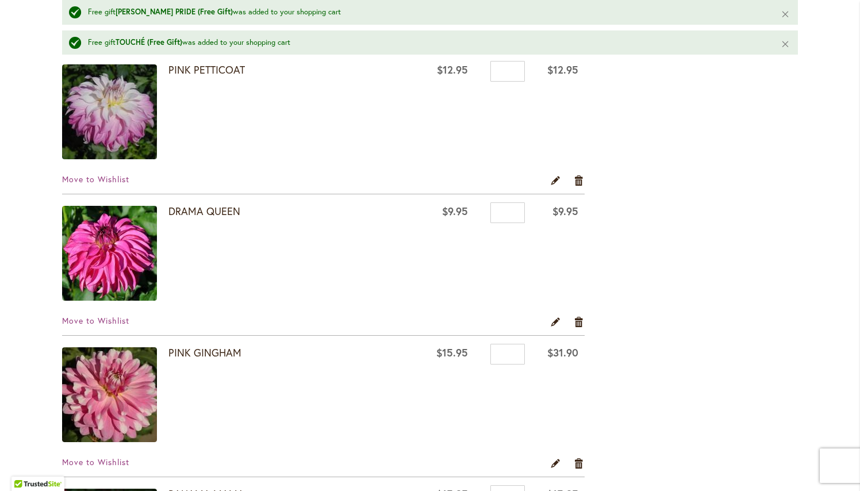
scroll to position [824, 0]
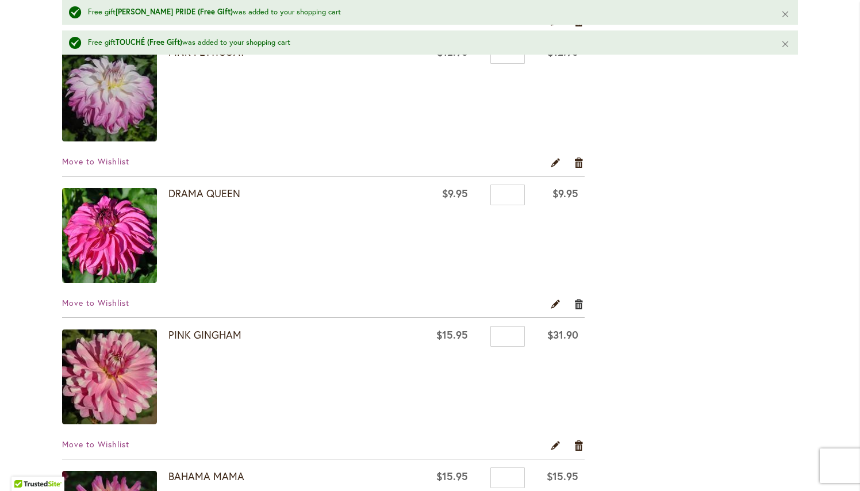
click at [578, 304] on link "Remove item" at bounding box center [579, 303] width 11 height 13
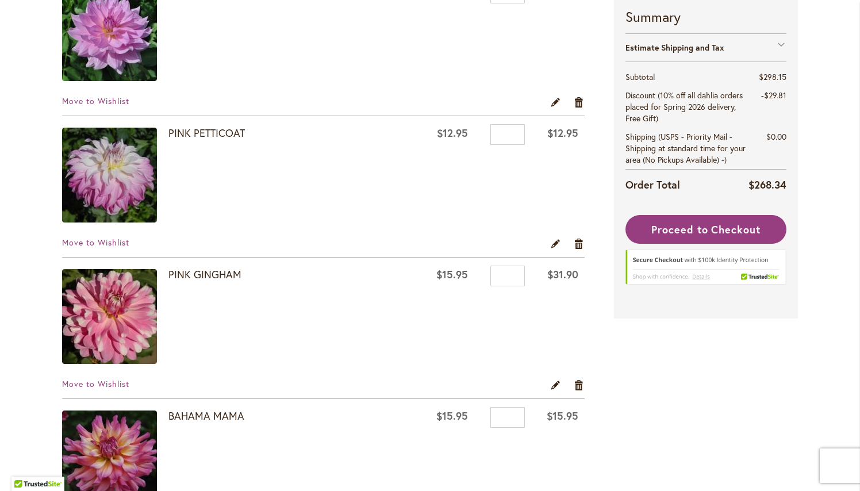
scroll to position [688, 0]
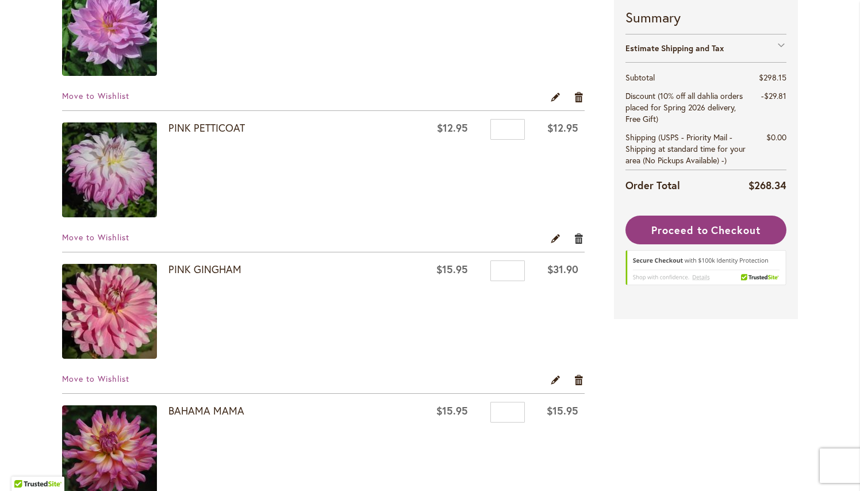
click at [580, 240] on link "Remove item" at bounding box center [579, 238] width 11 height 13
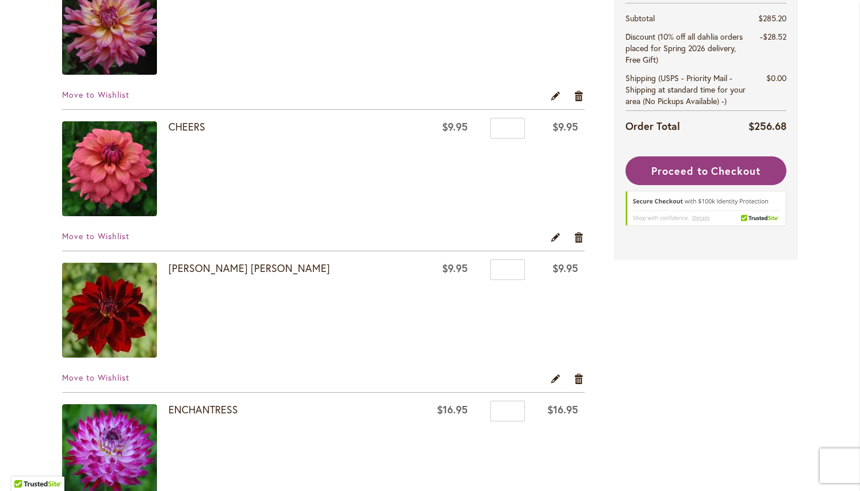
scroll to position [993, 0]
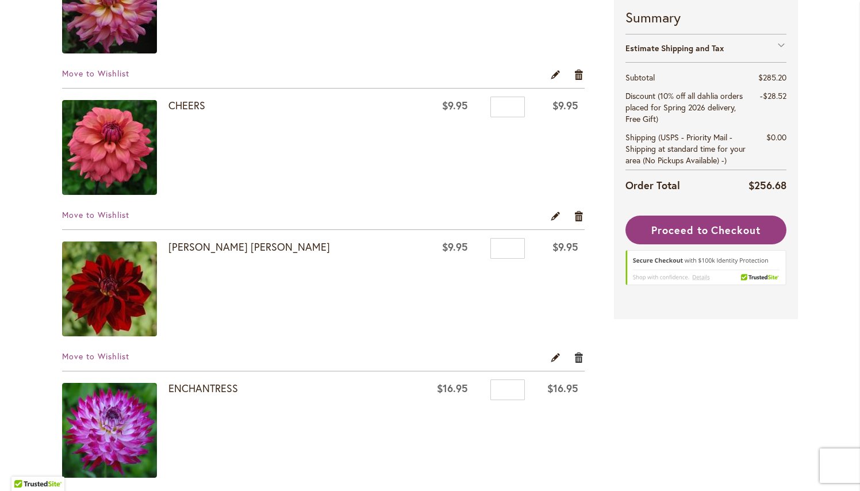
click at [581, 359] on link "Remove item" at bounding box center [579, 357] width 11 height 13
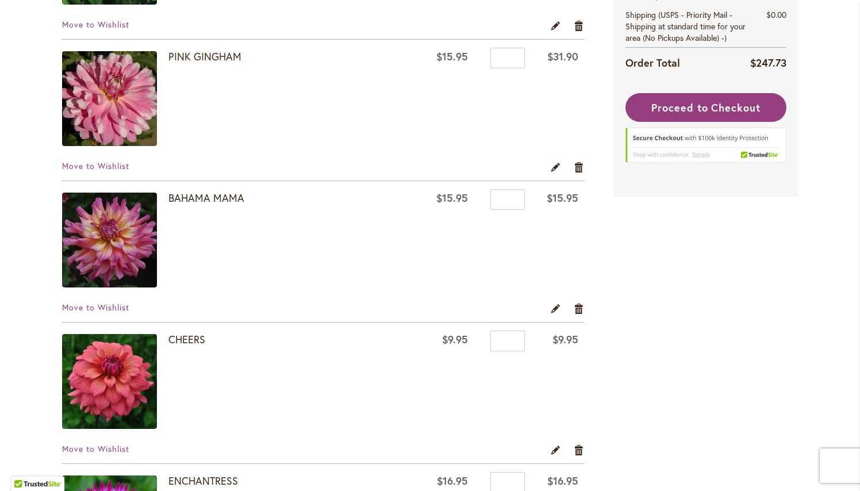
scroll to position [756, 0]
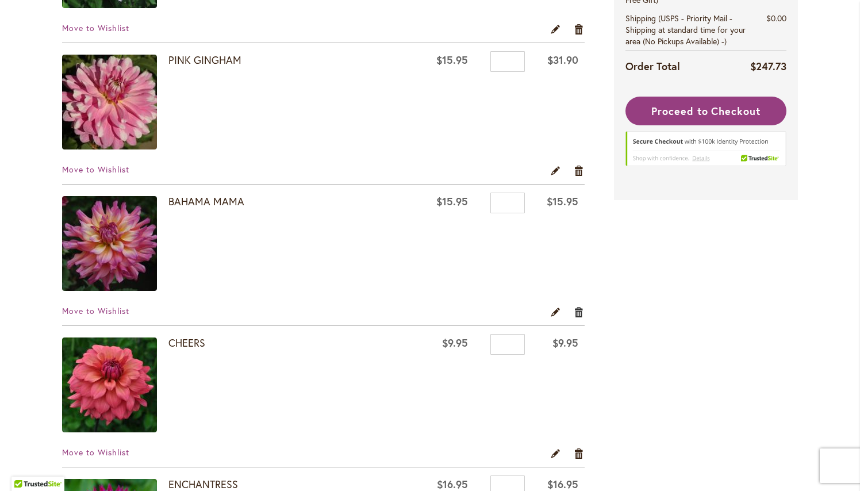
click at [577, 312] on link "Remove item" at bounding box center [579, 311] width 11 height 13
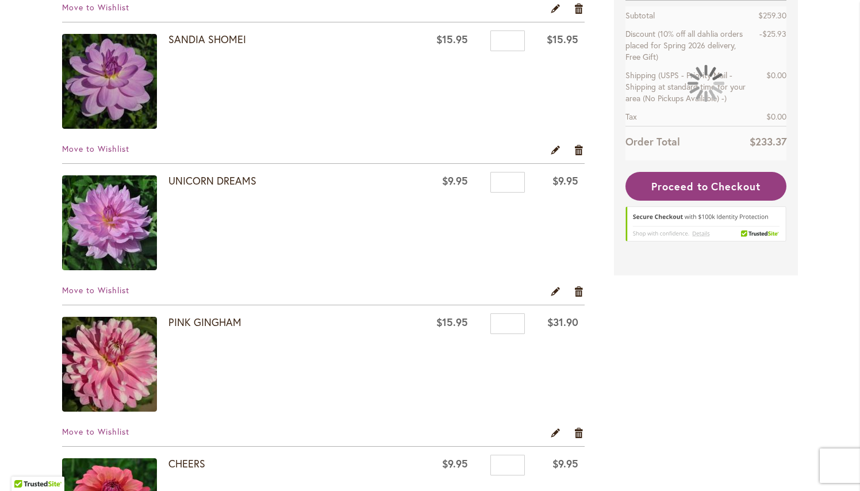
scroll to position [539, 0]
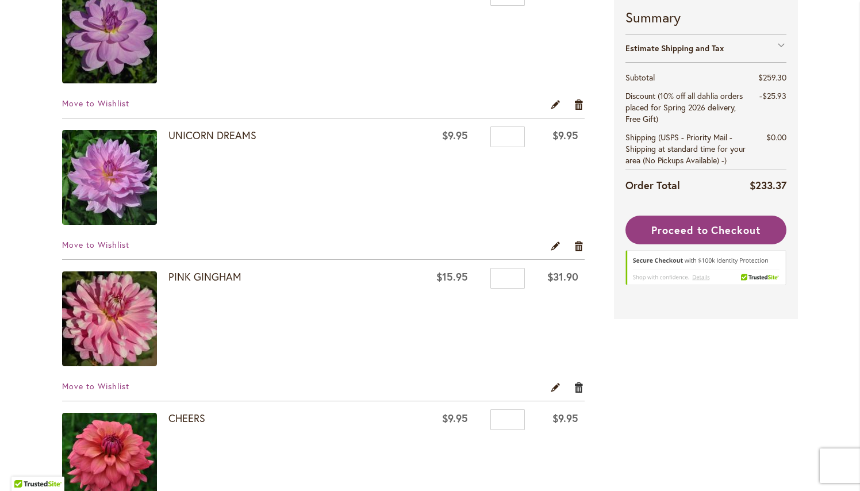
click at [580, 387] on link "Remove item" at bounding box center [579, 387] width 11 height 13
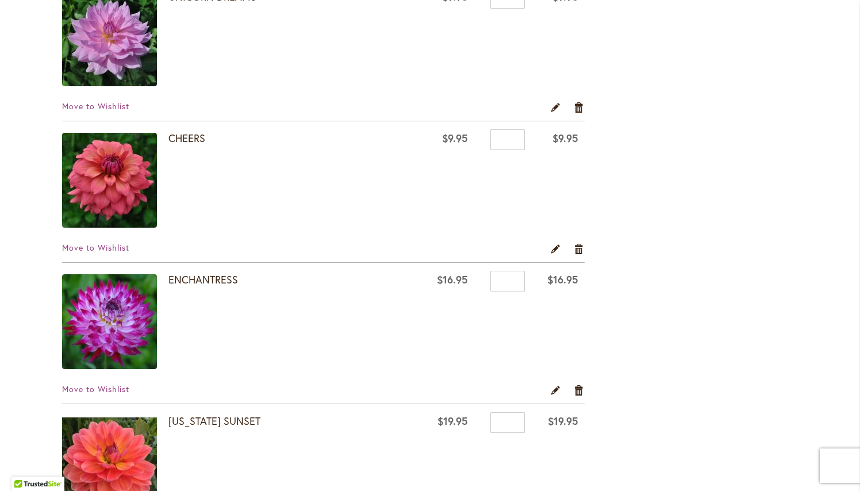
scroll to position [655, 0]
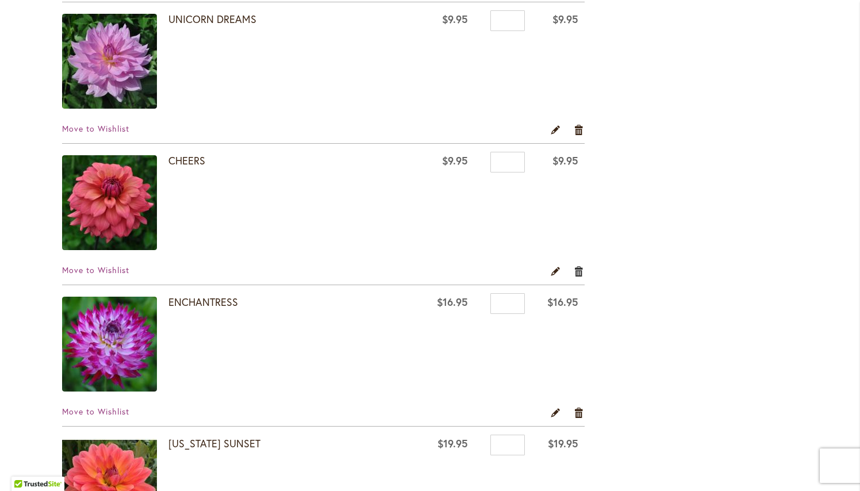
click at [580, 266] on link "Remove item" at bounding box center [579, 270] width 11 height 13
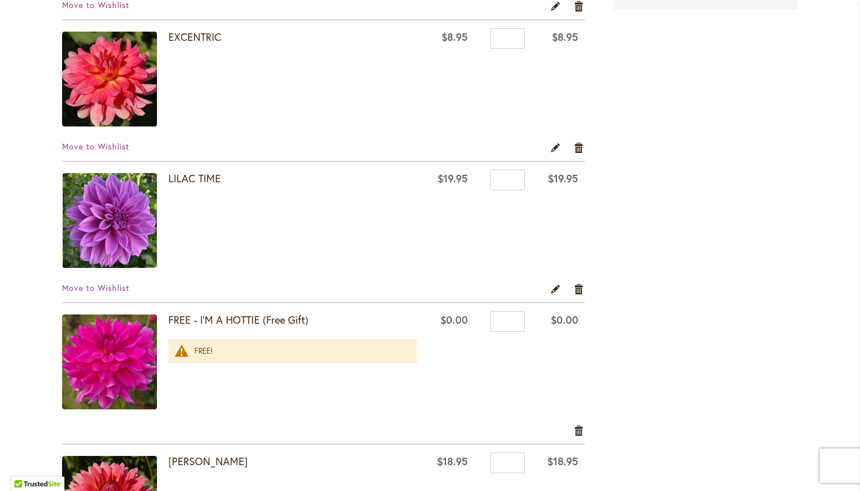
scroll to position [1063, 0]
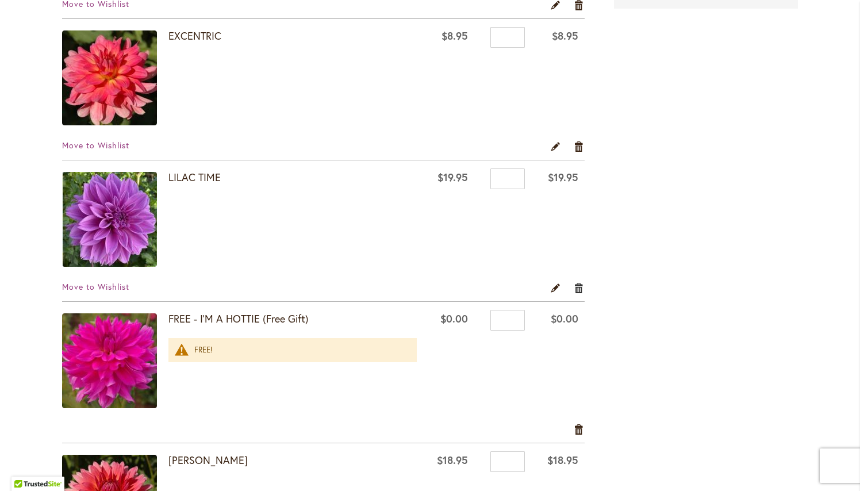
click at [577, 287] on link "Remove item" at bounding box center [579, 287] width 11 height 13
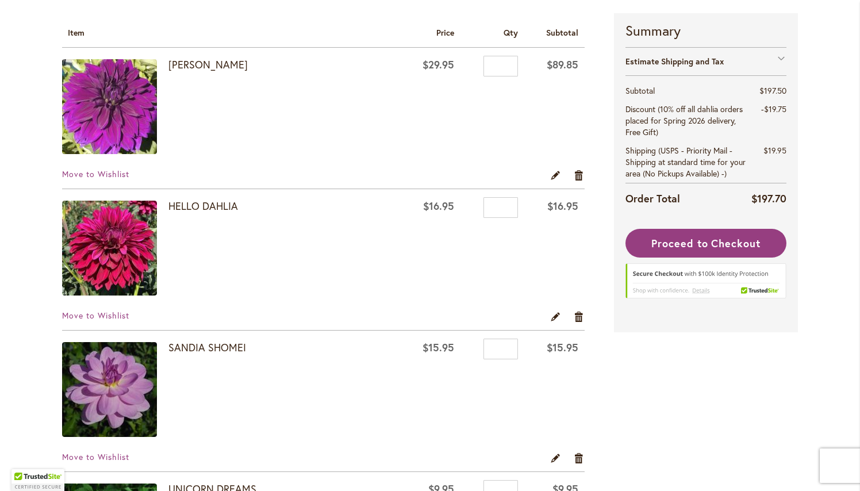
scroll to position [187, 0]
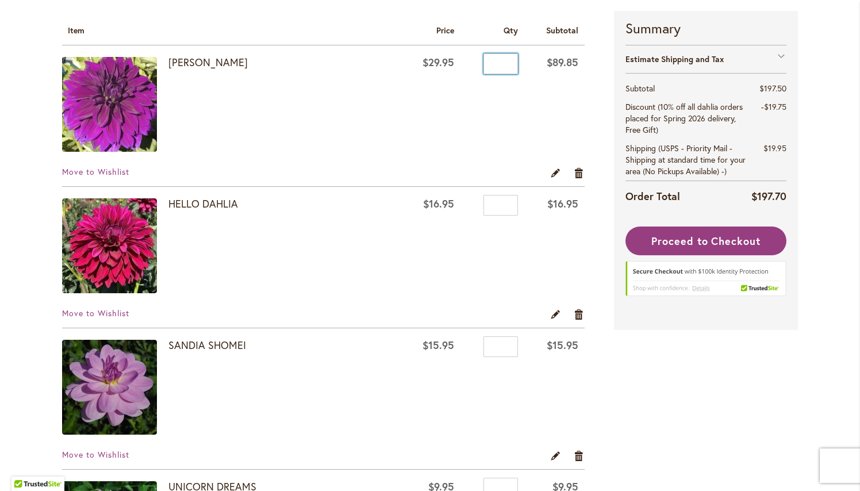
click at [503, 62] on input "*" at bounding box center [501, 63] width 34 height 21
type input "*"
click at [540, 151] on td "$89.85" at bounding box center [554, 105] width 60 height 121
click at [556, 172] on link "Edit" at bounding box center [555, 172] width 11 height 13
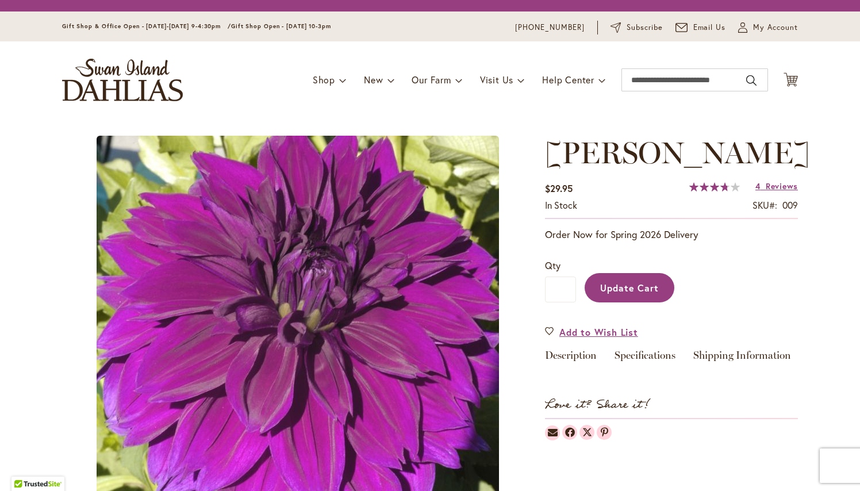
type input "****"
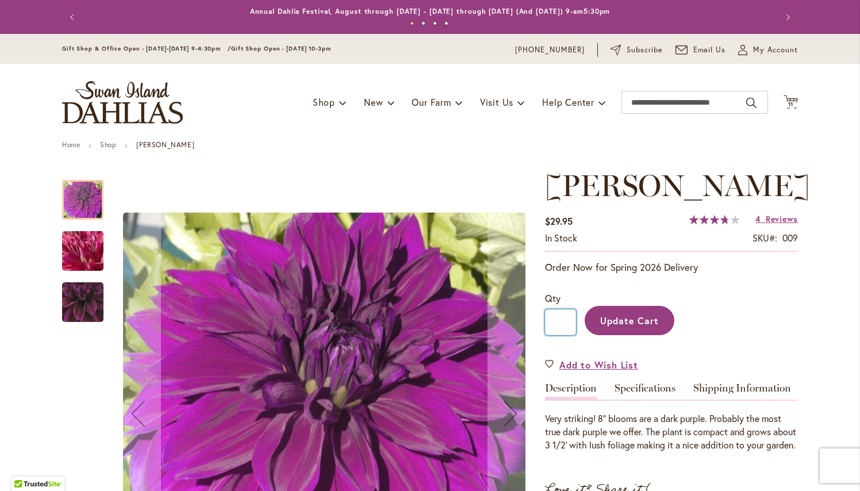
click at [563, 335] on input "*" at bounding box center [560, 322] width 31 height 26
type input "*"
click at [636, 327] on span "Update Cart" at bounding box center [629, 321] width 59 height 12
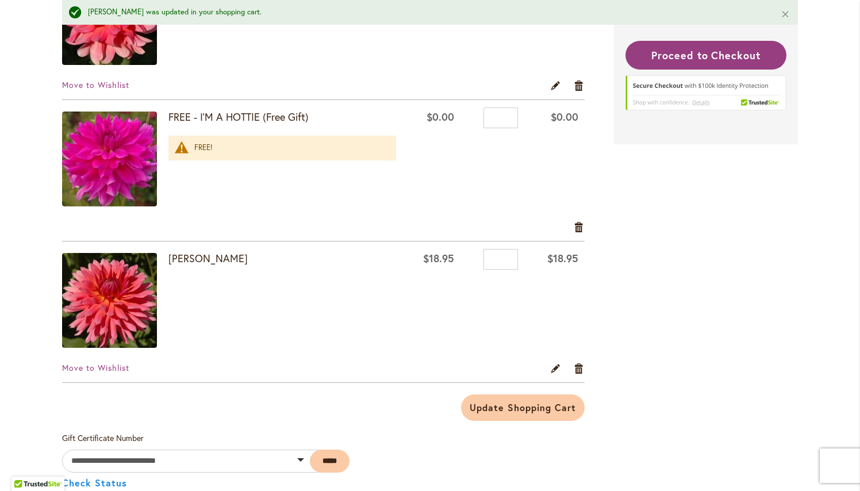
scroll to position [1152, 0]
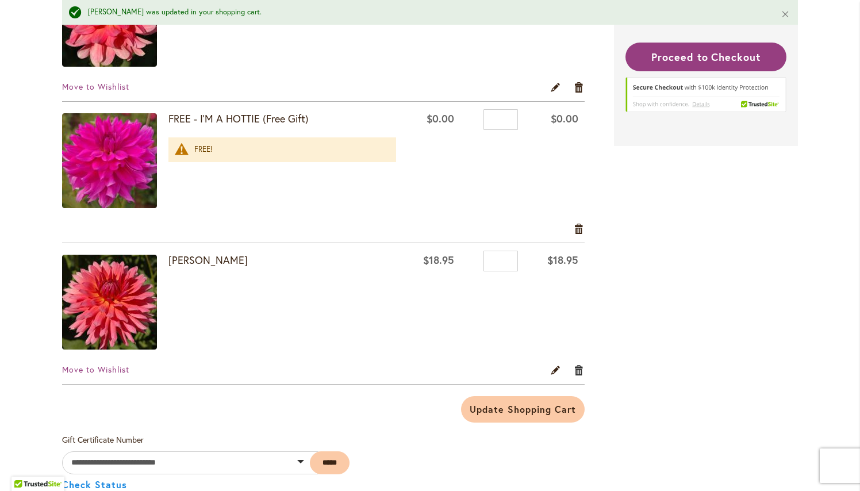
click at [580, 370] on link "Remove item" at bounding box center [579, 370] width 11 height 13
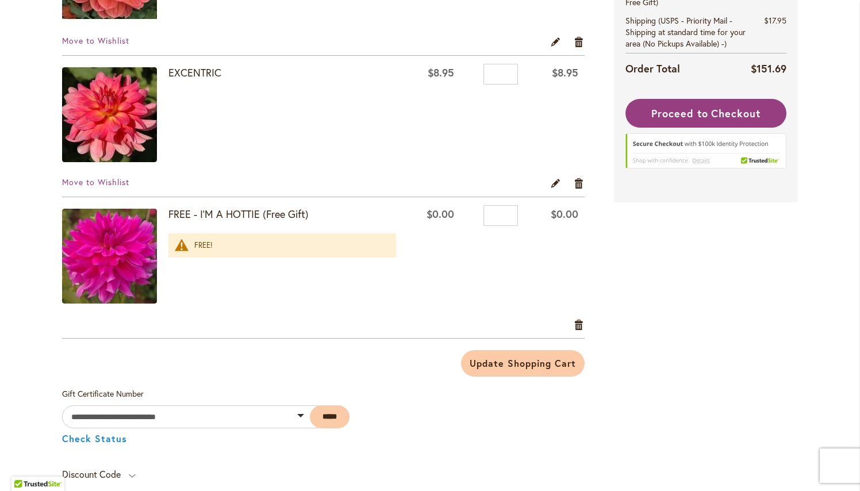
scroll to position [1069, 0]
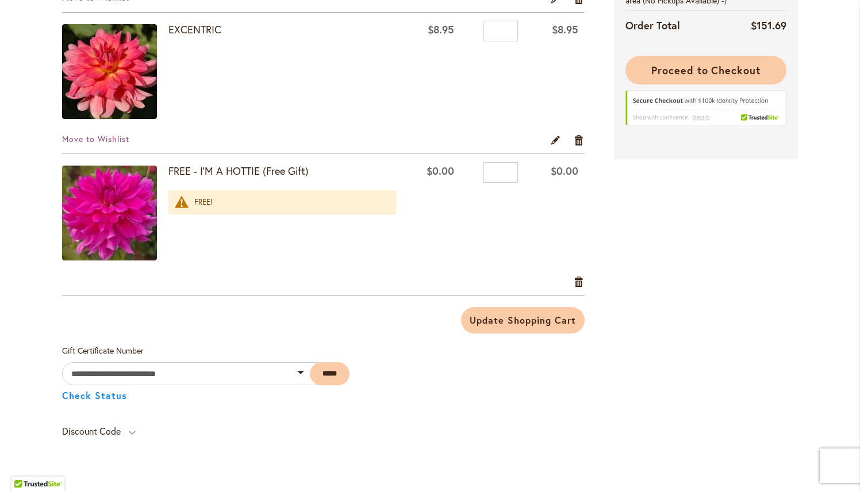
click at [705, 74] on span "Proceed to Checkout" at bounding box center [705, 70] width 109 height 14
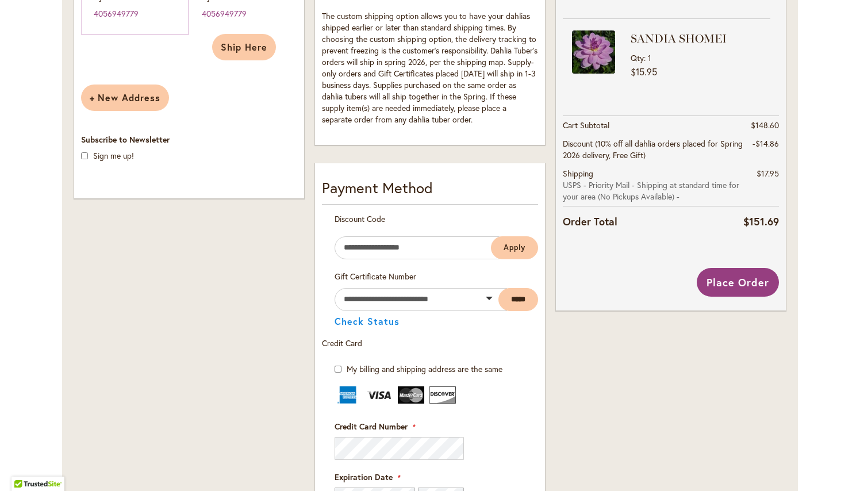
scroll to position [420, 0]
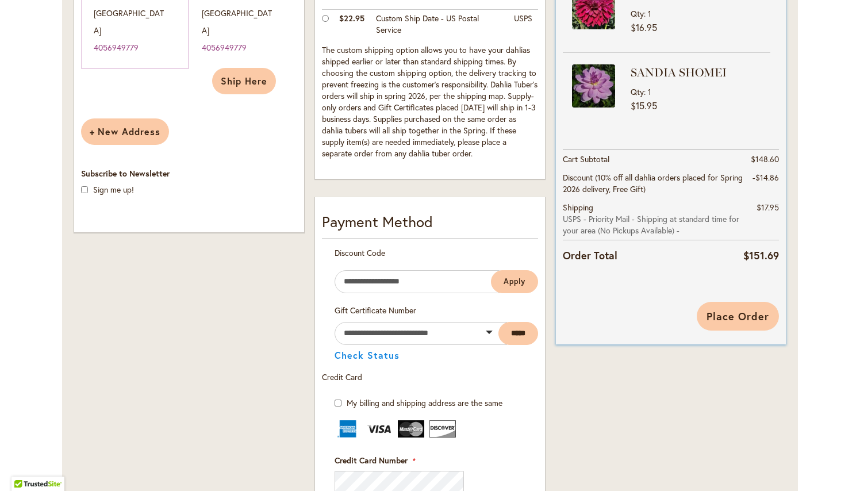
click at [733, 315] on span "Place Order" at bounding box center [738, 316] width 63 height 14
